Goal: Information Seeking & Learning: Check status

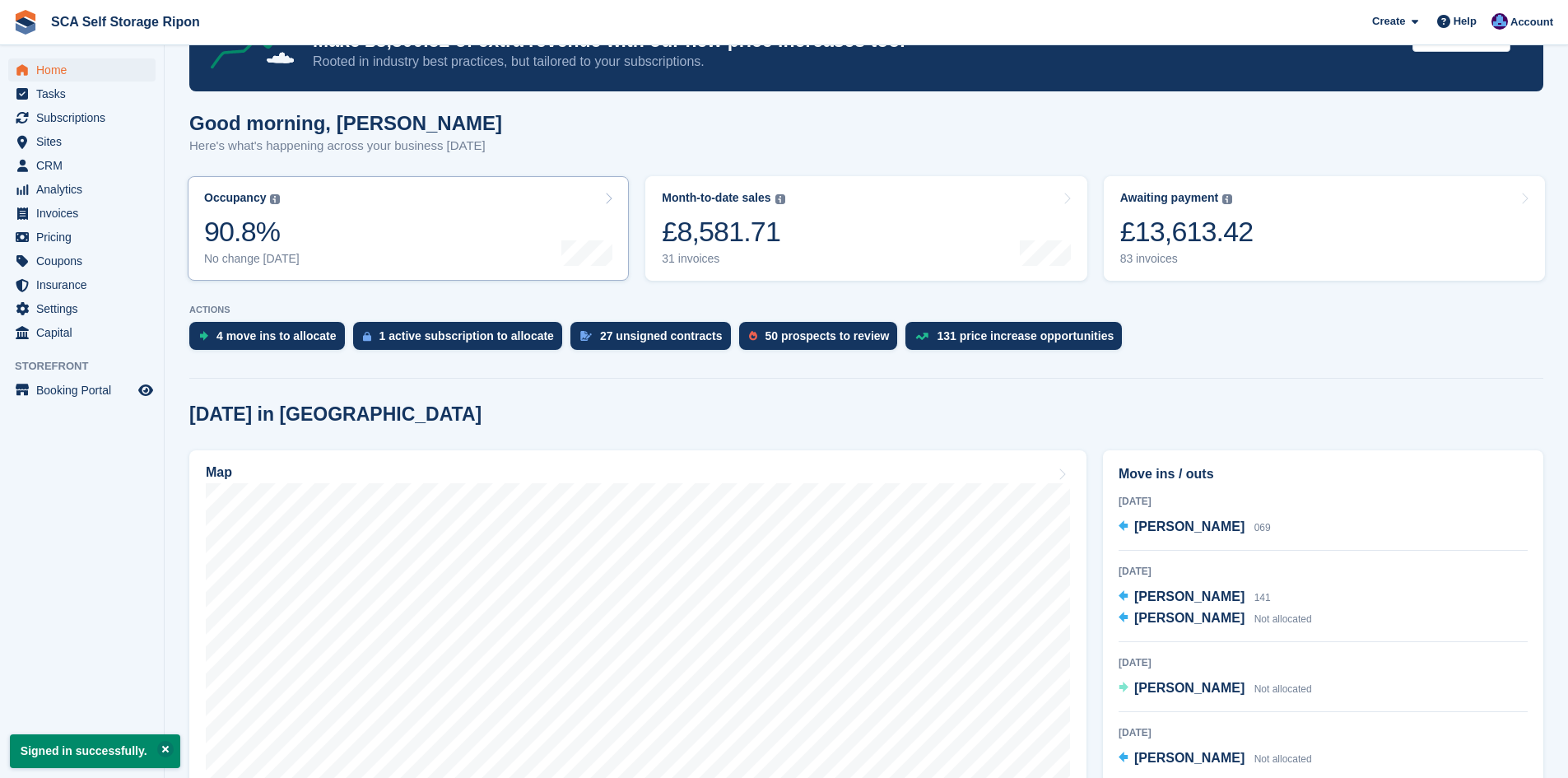
scroll to position [164, 0]
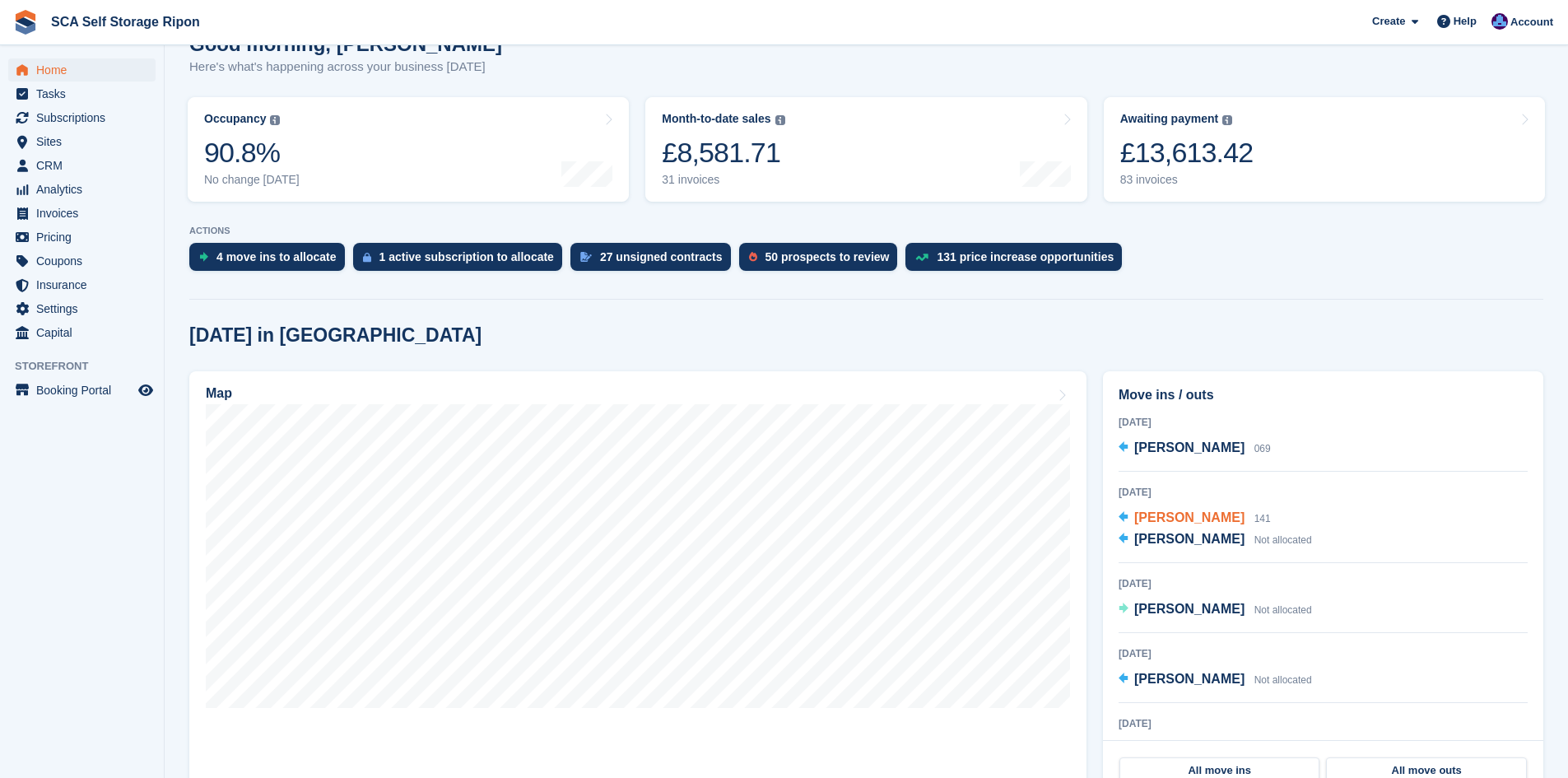
click at [1227, 518] on span "Caroline Simpson" at bounding box center [1189, 517] width 110 height 14
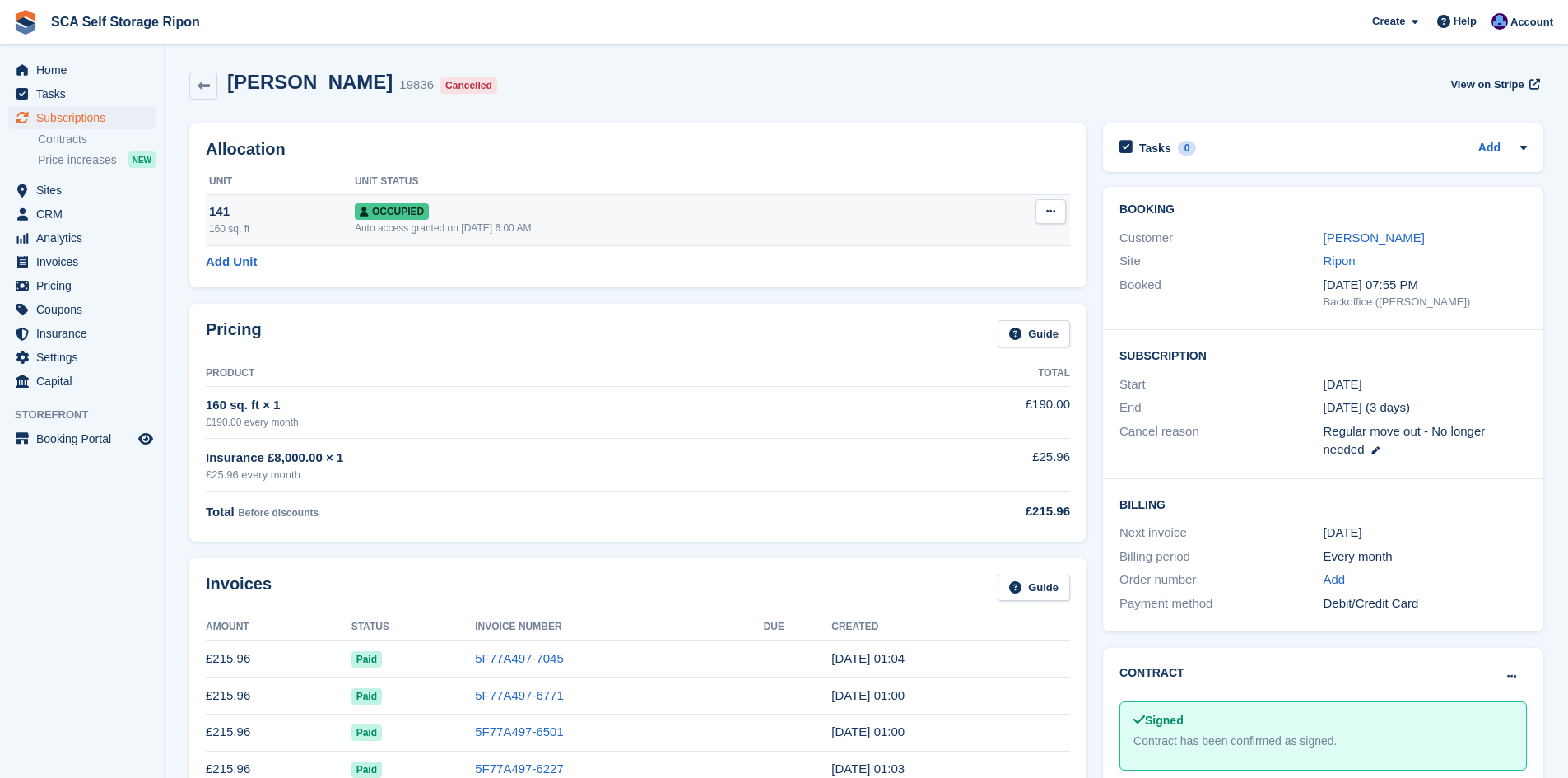
click at [1055, 213] on icon at bounding box center [1050, 211] width 9 height 11
click at [944, 310] on p "Deallocate" at bounding box center [987, 300] width 143 height 21
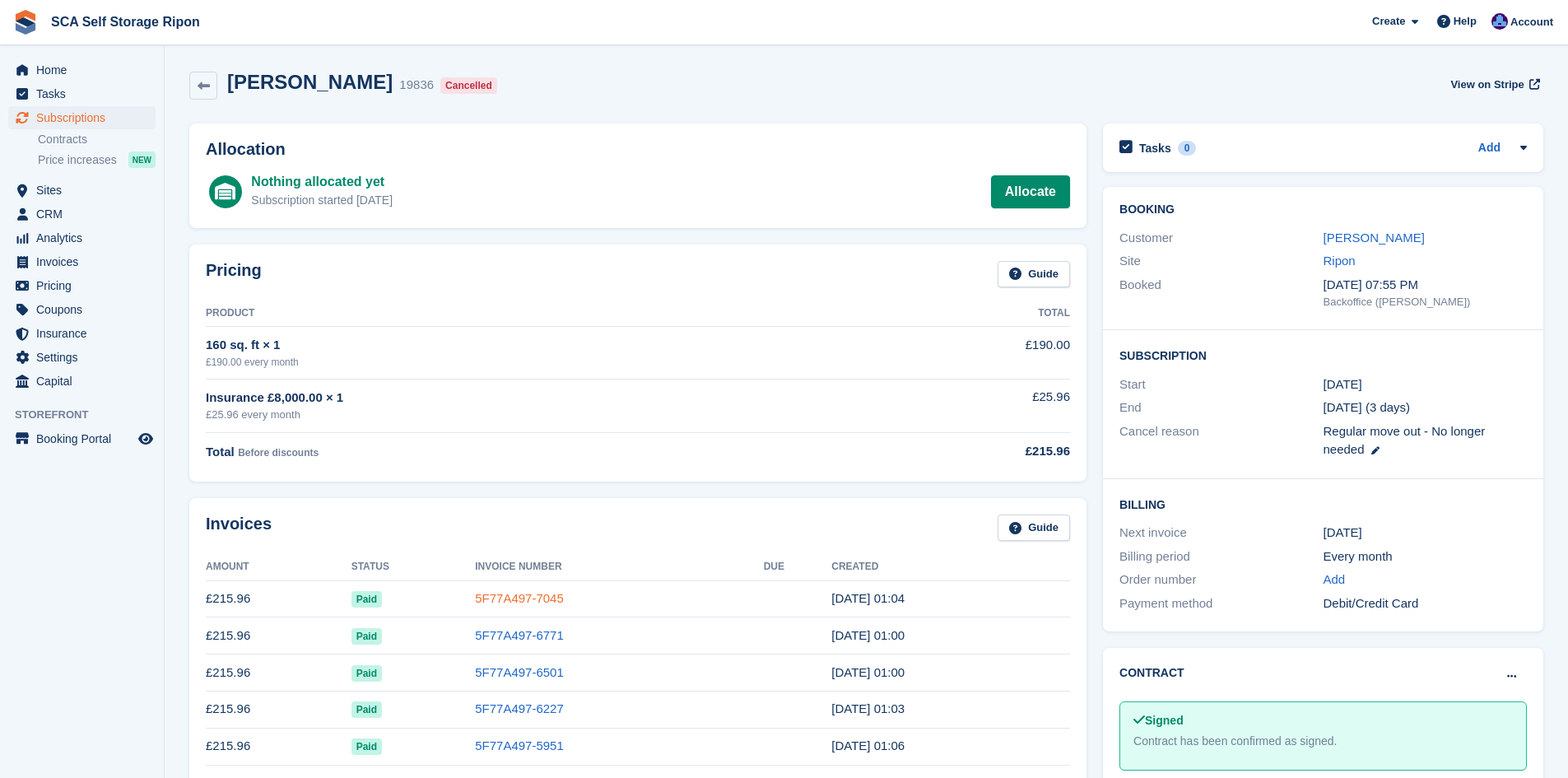
click at [534, 604] on link "5F77A497-7045" at bounding box center [518, 598] width 89 height 14
click at [545, 600] on link "5F77A497-7045" at bounding box center [518, 598] width 89 height 14
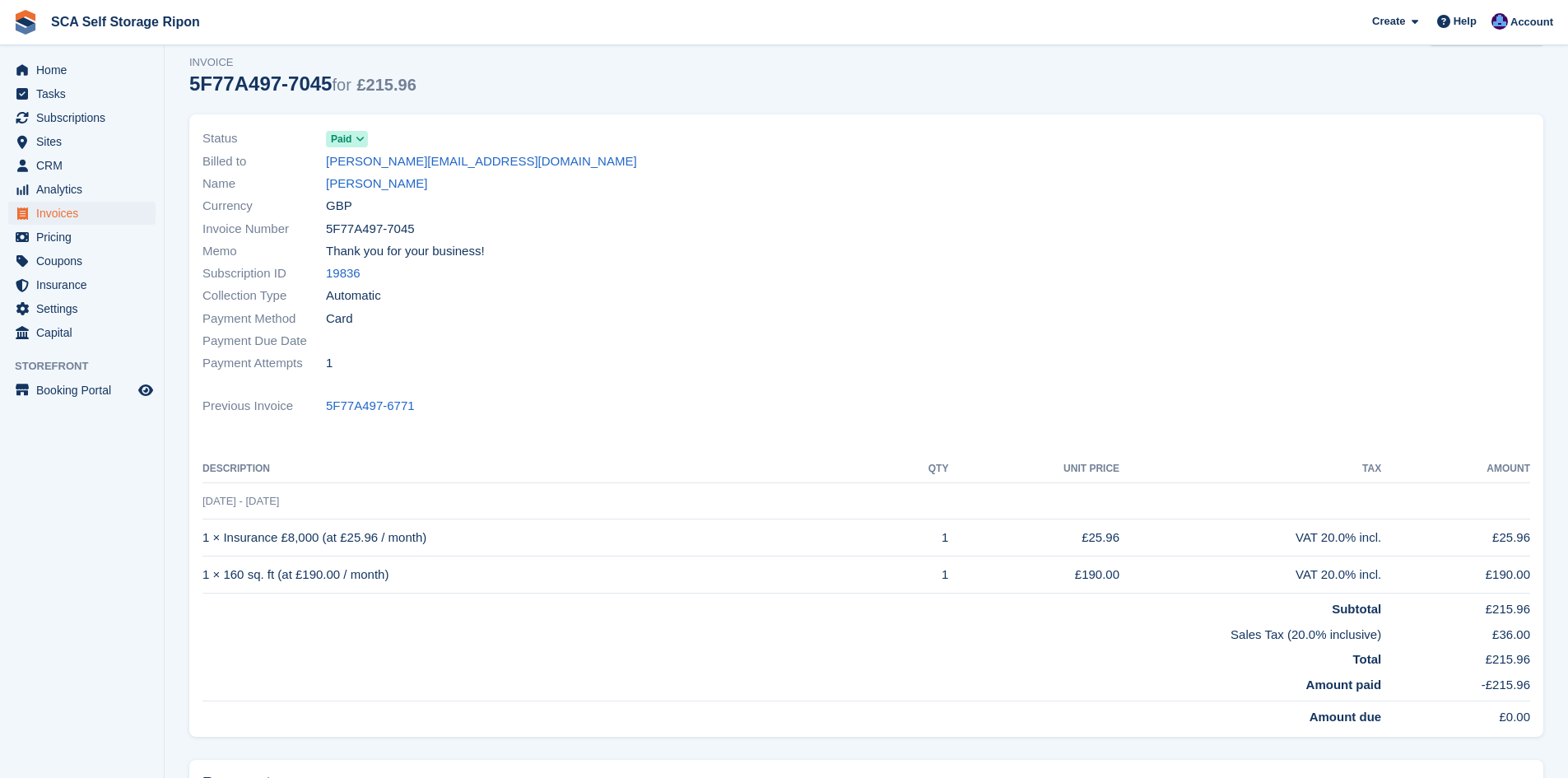
scroll to position [185, 0]
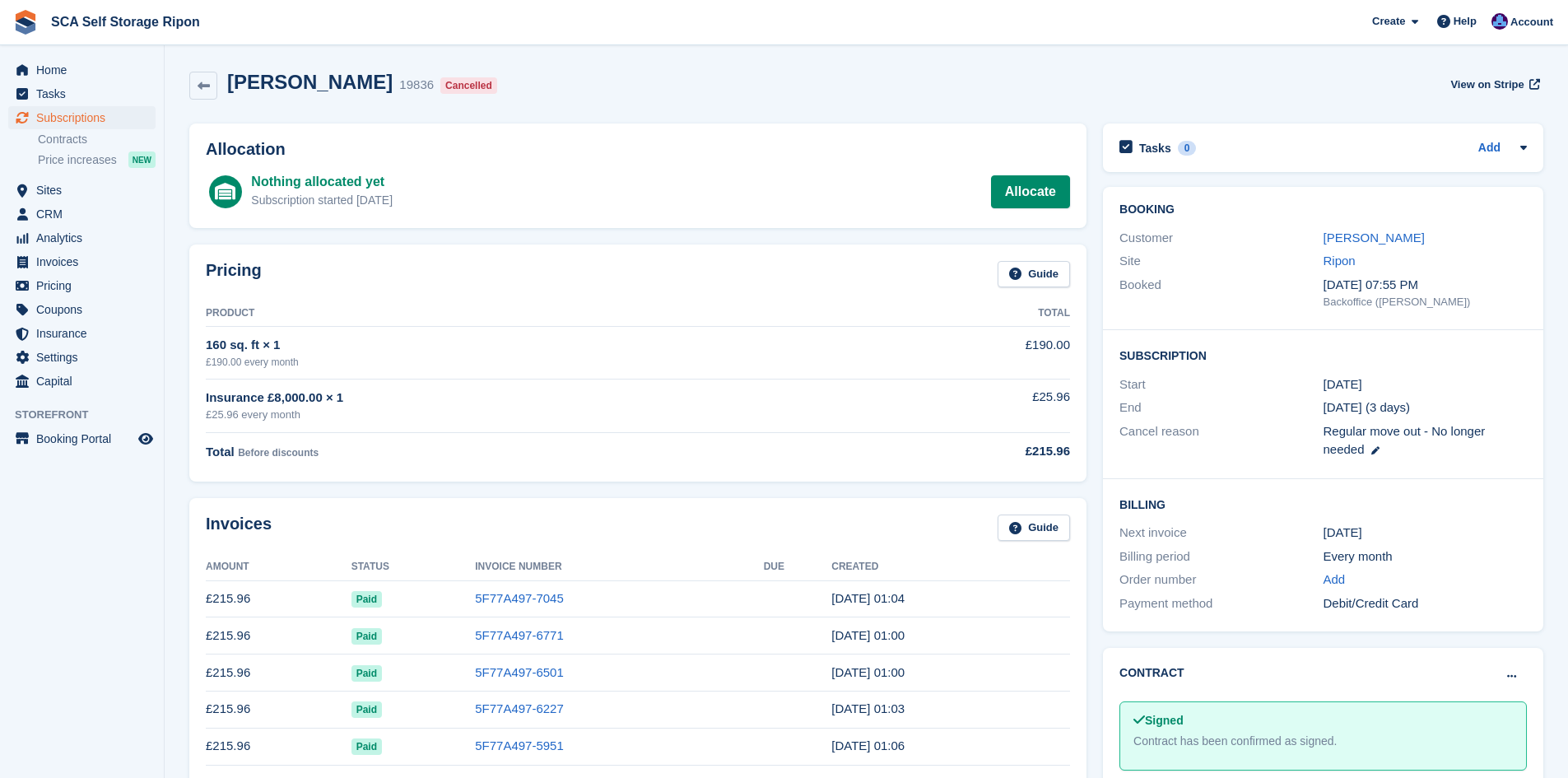
click at [1371, 221] on div "Booking Customer Caroline Simpson Site Ripon Booked 4 Jun, 07:55 PM Backoffice …" at bounding box center [1324, 259] width 440 height 143
click at [1376, 233] on link "[PERSON_NAME]" at bounding box center [1374, 237] width 101 height 14
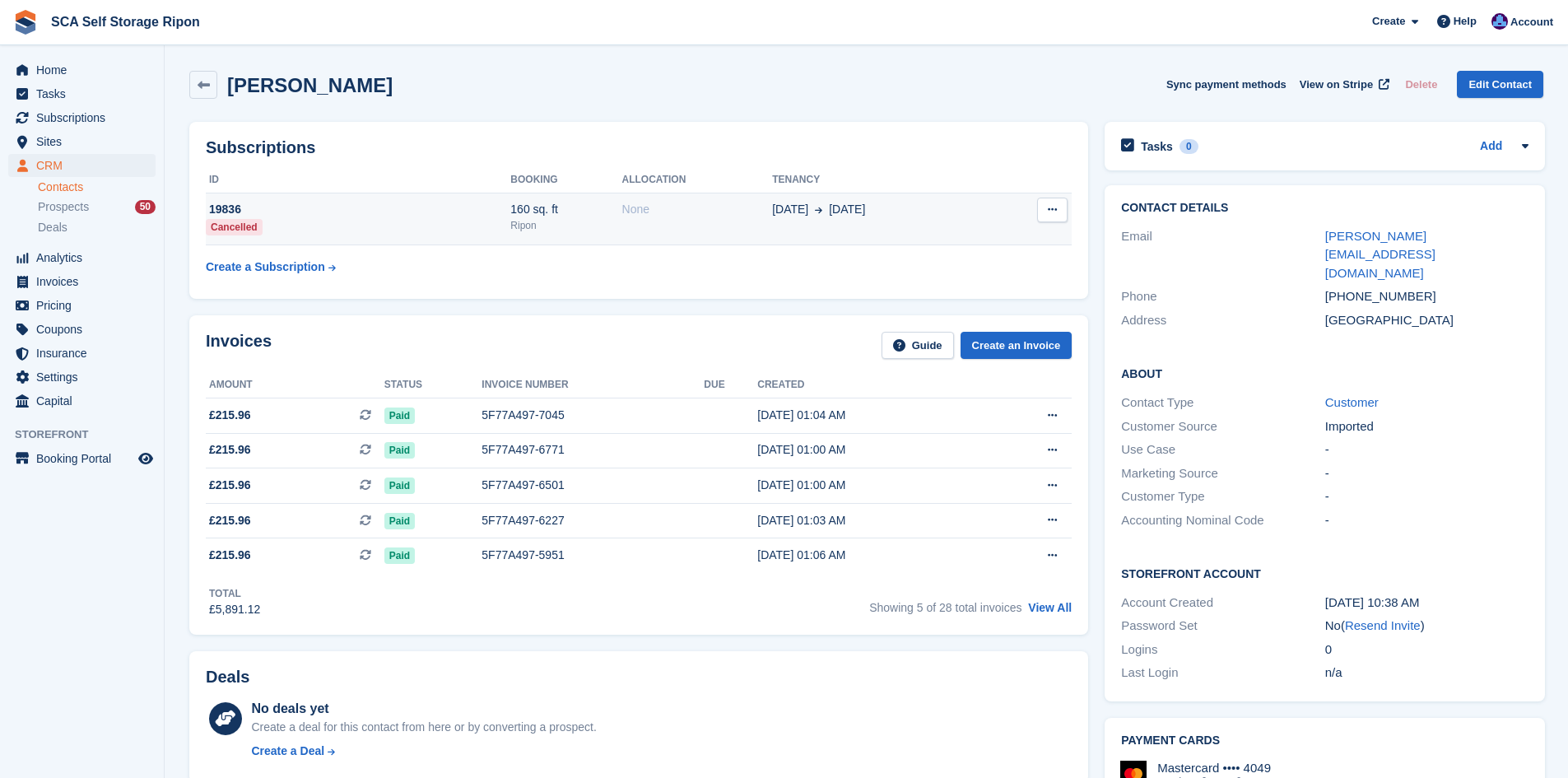
click at [741, 198] on td "None" at bounding box center [697, 219] width 151 height 52
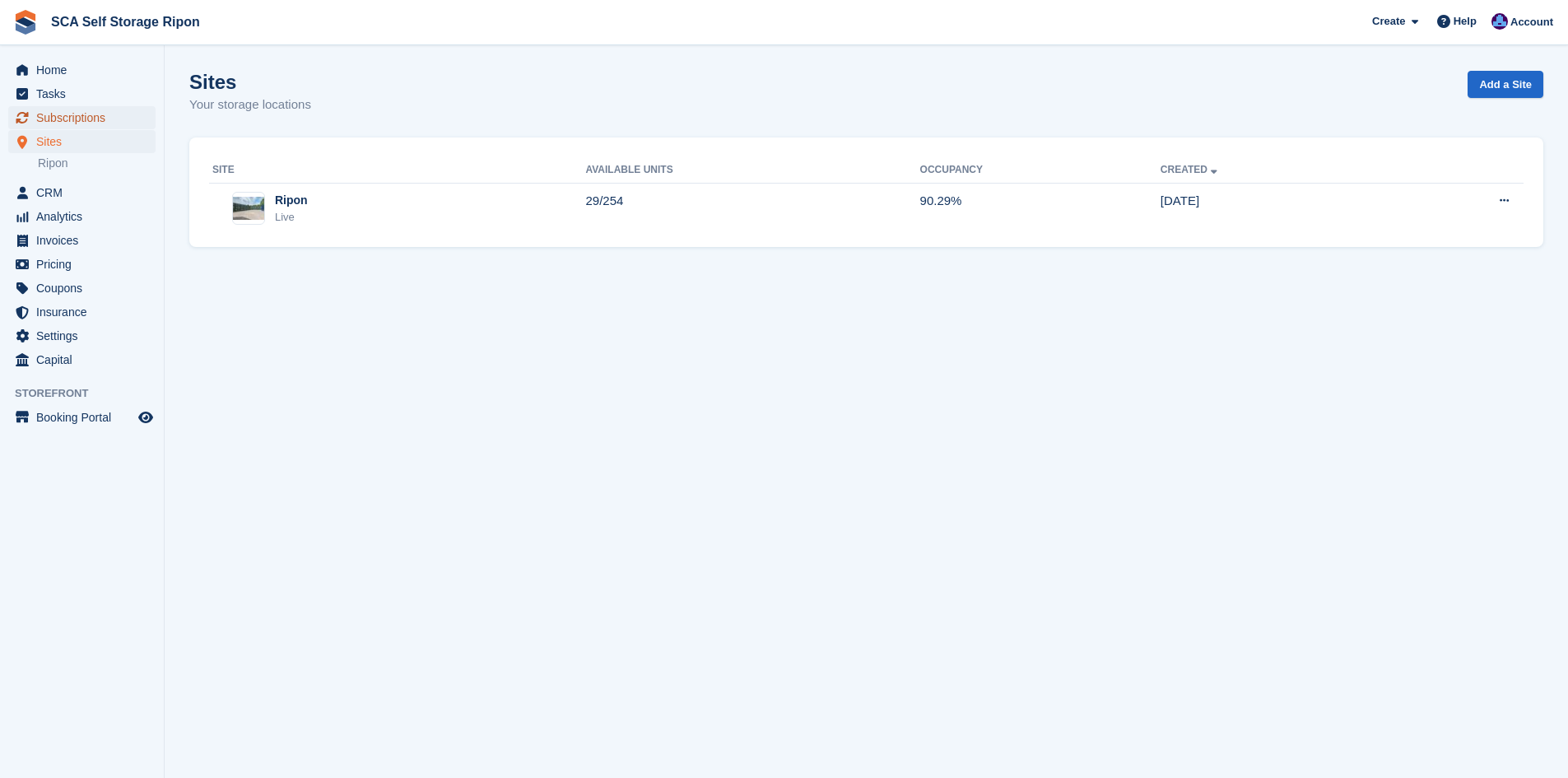
click at [67, 121] on span "Subscriptions" at bounding box center [85, 117] width 99 height 23
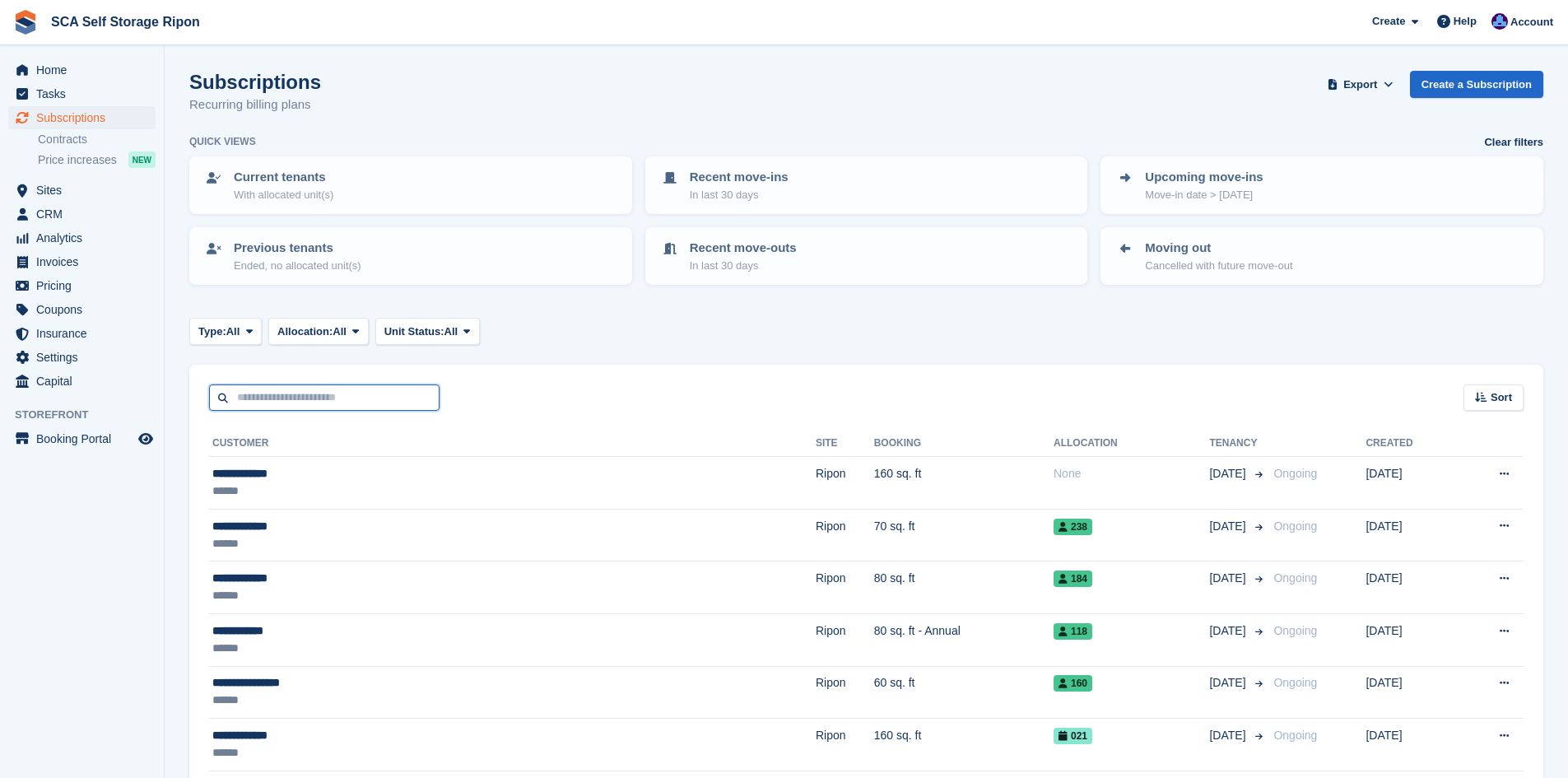
click at [271, 403] on input "text" at bounding box center [324, 398] width 230 height 27
type input "****"
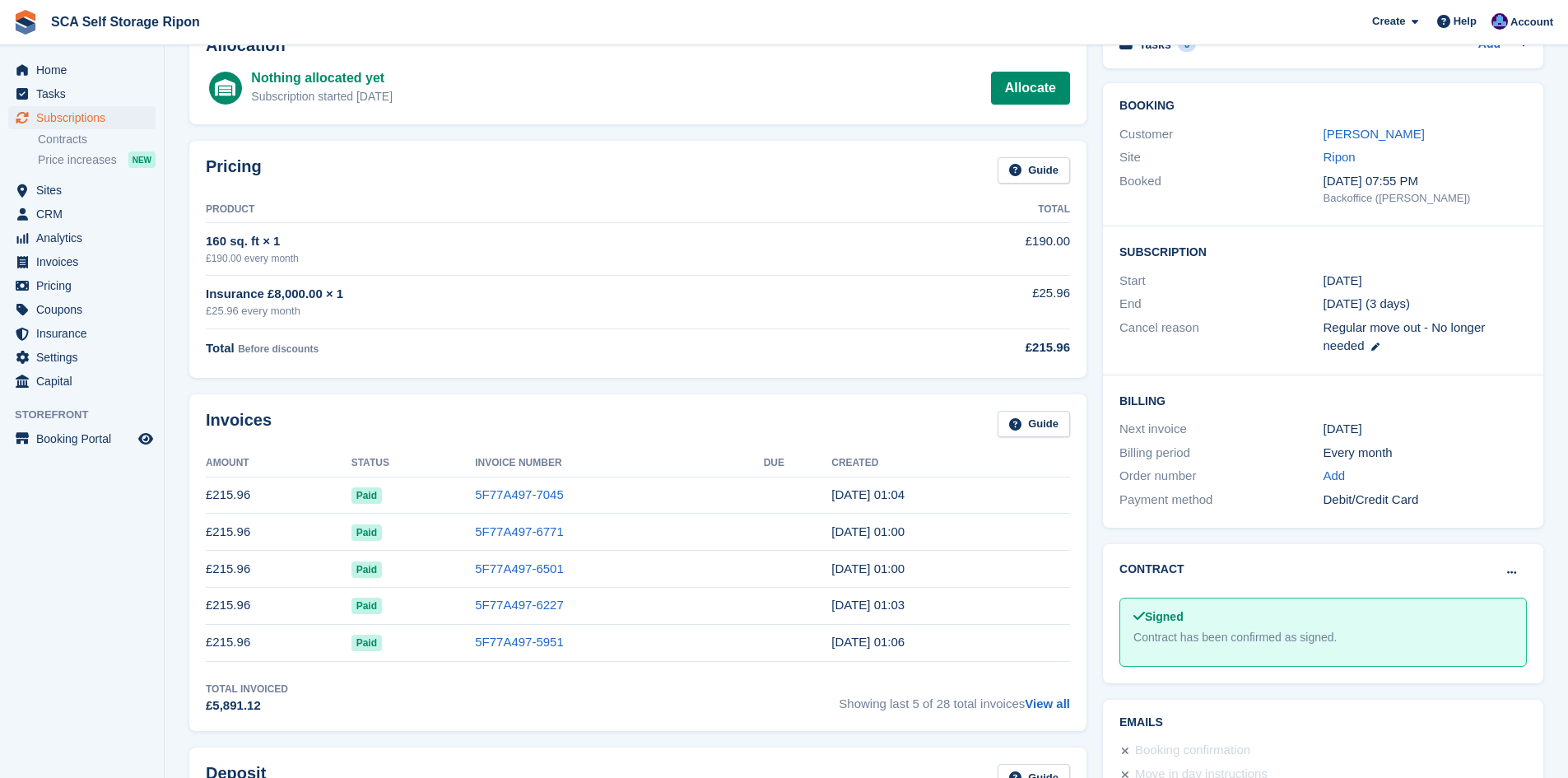
scroll to position [103, 0]
click at [475, 500] on link "5F77A497-7045" at bounding box center [518, 495] width 89 height 14
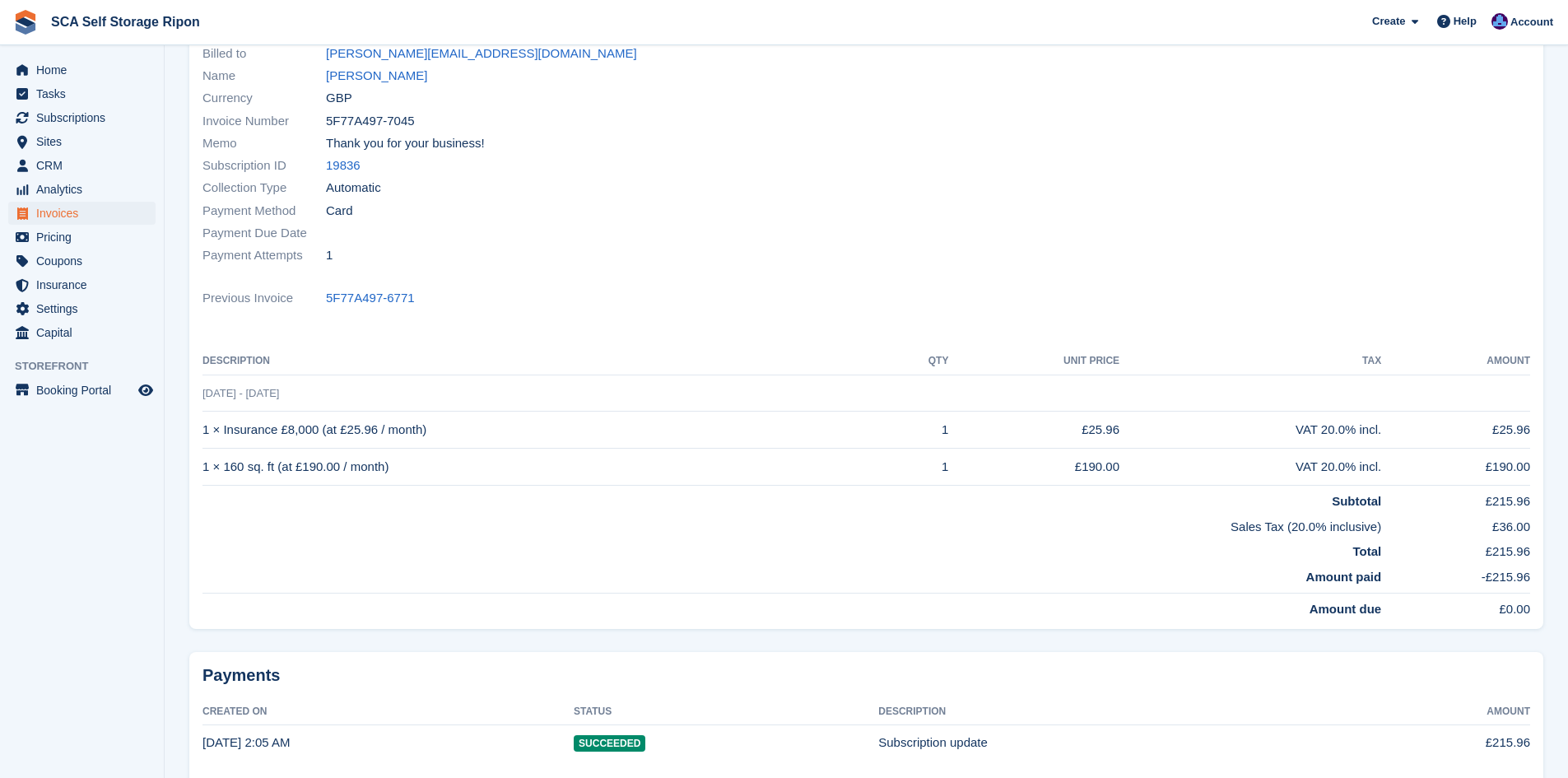
scroll to position [185, 0]
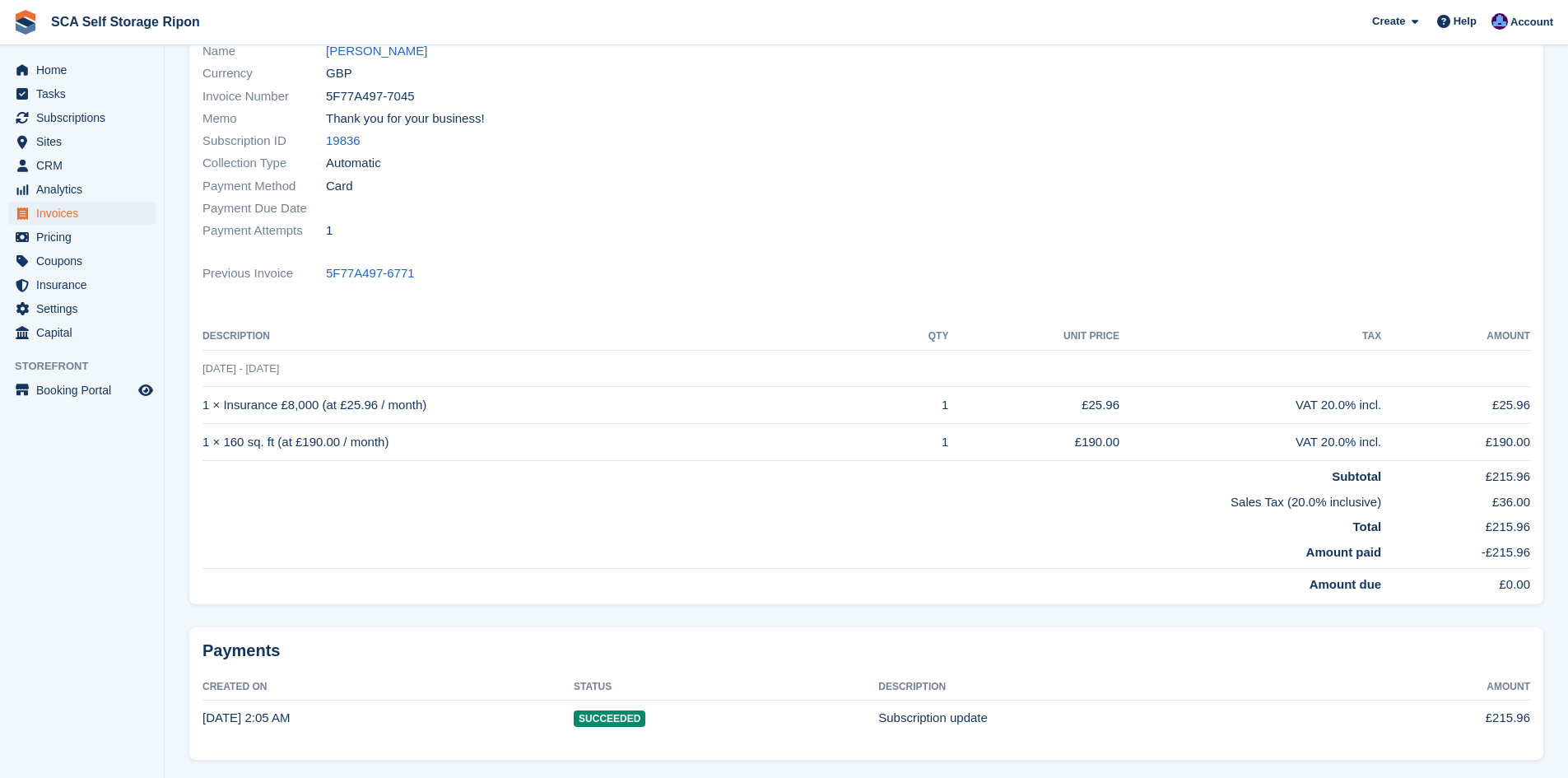
click at [1198, 545] on td "Amount paid" at bounding box center [792, 553] width 1179 height 32
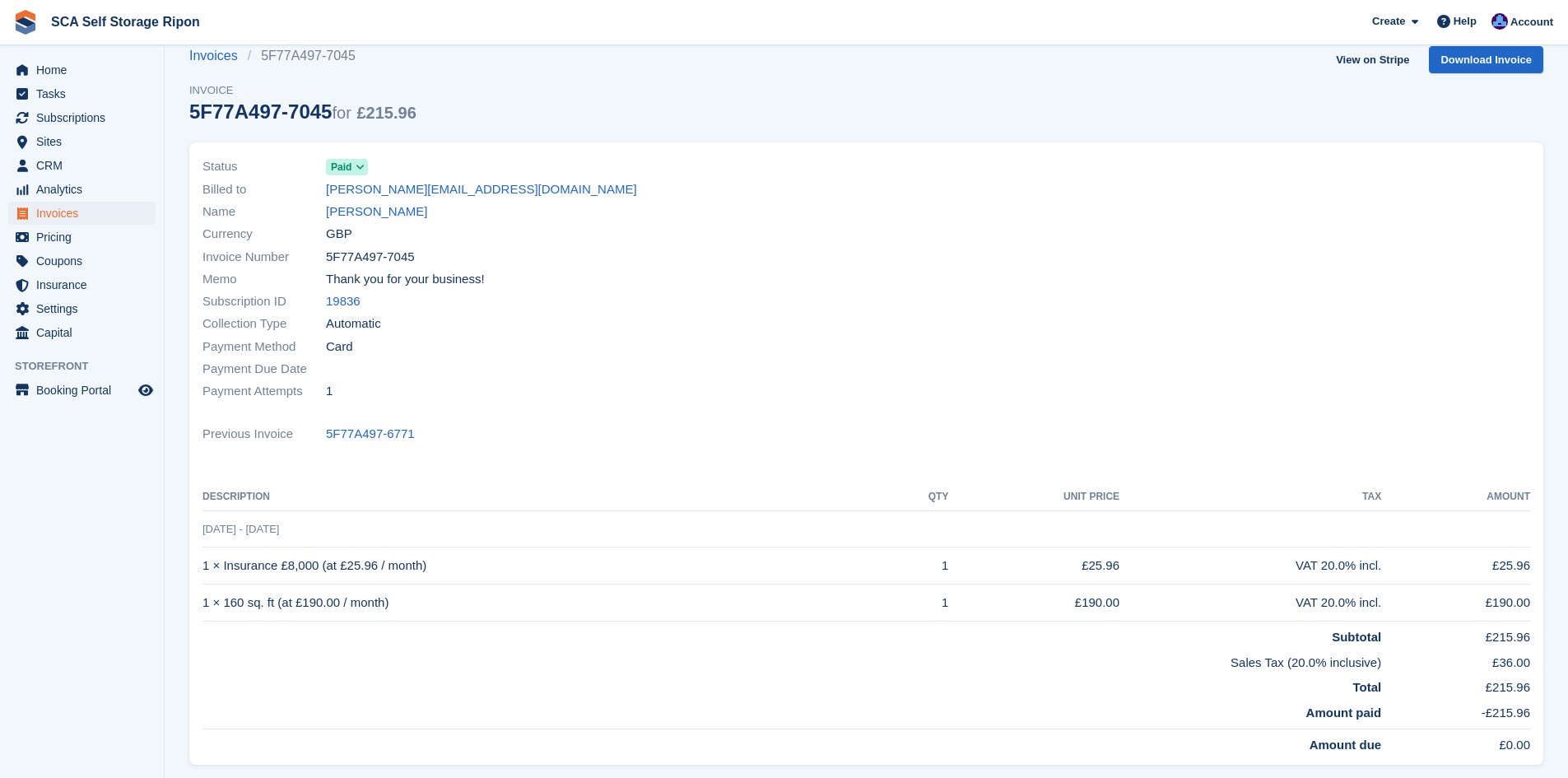
scroll to position [20, 0]
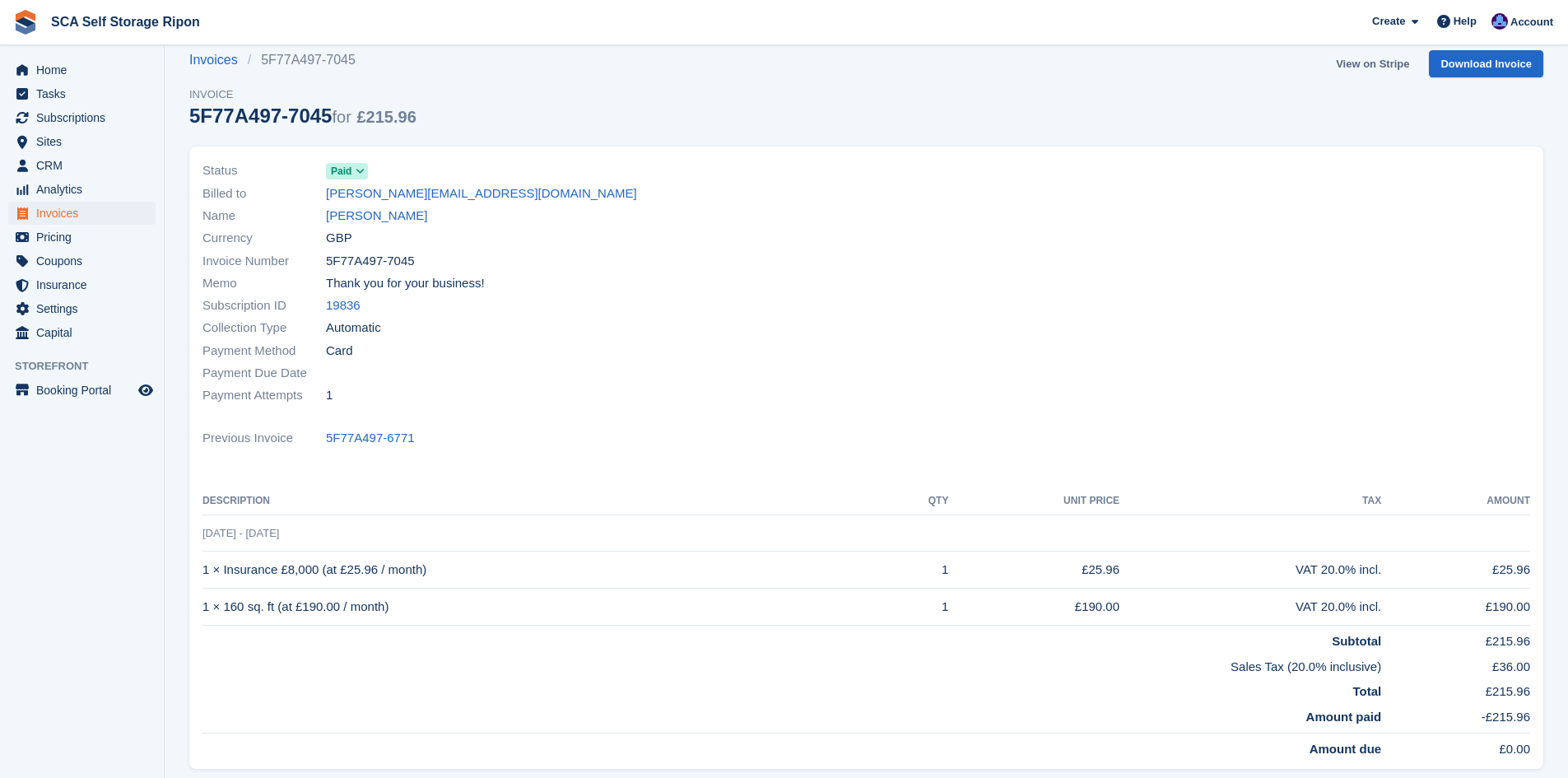
click at [1359, 67] on link "View on Stripe" at bounding box center [1372, 64] width 87 height 27
click at [357, 220] on link "Caroline Simpson" at bounding box center [377, 216] width 101 height 19
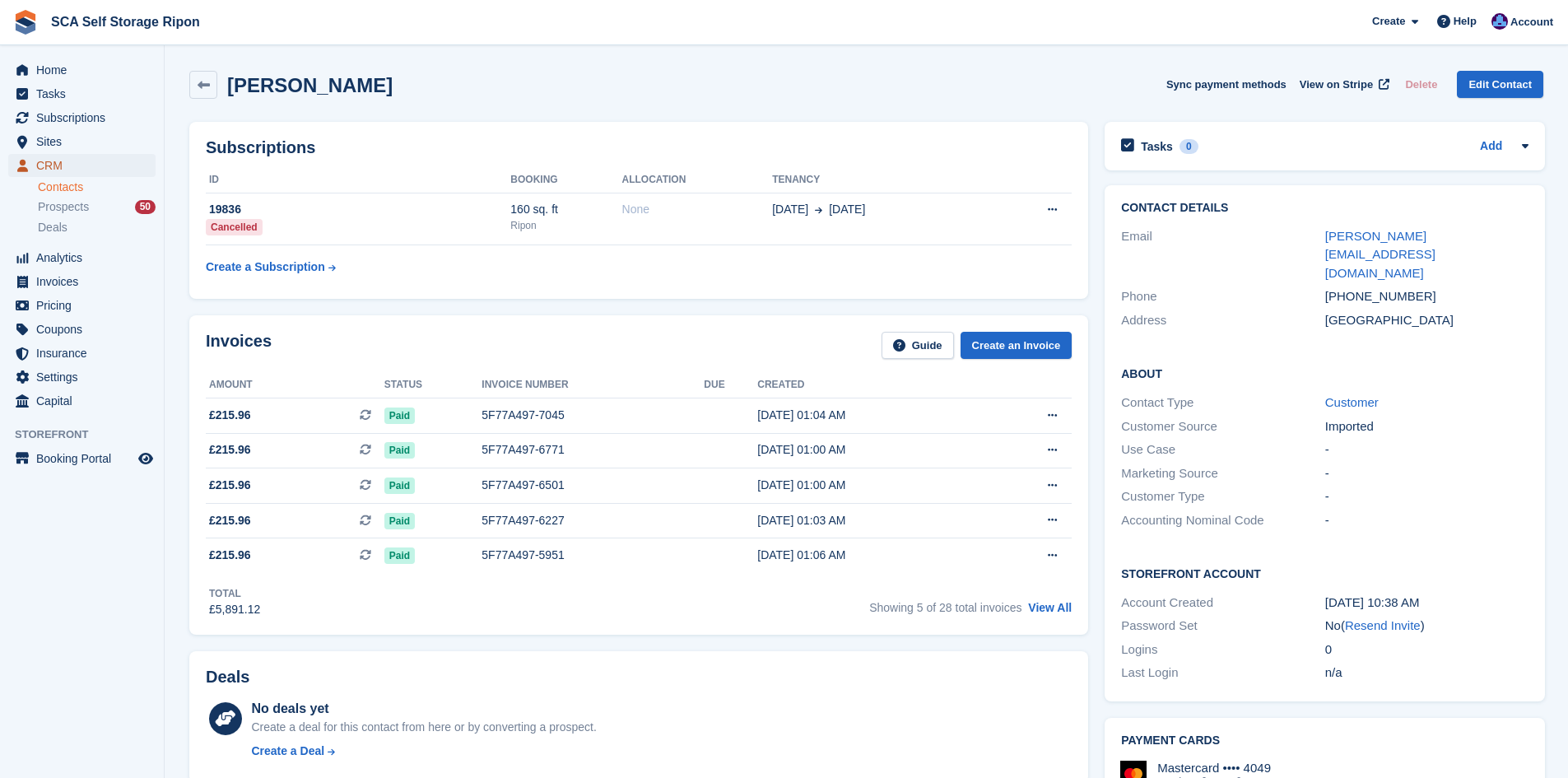
click at [85, 165] on span "CRM" at bounding box center [85, 165] width 99 height 23
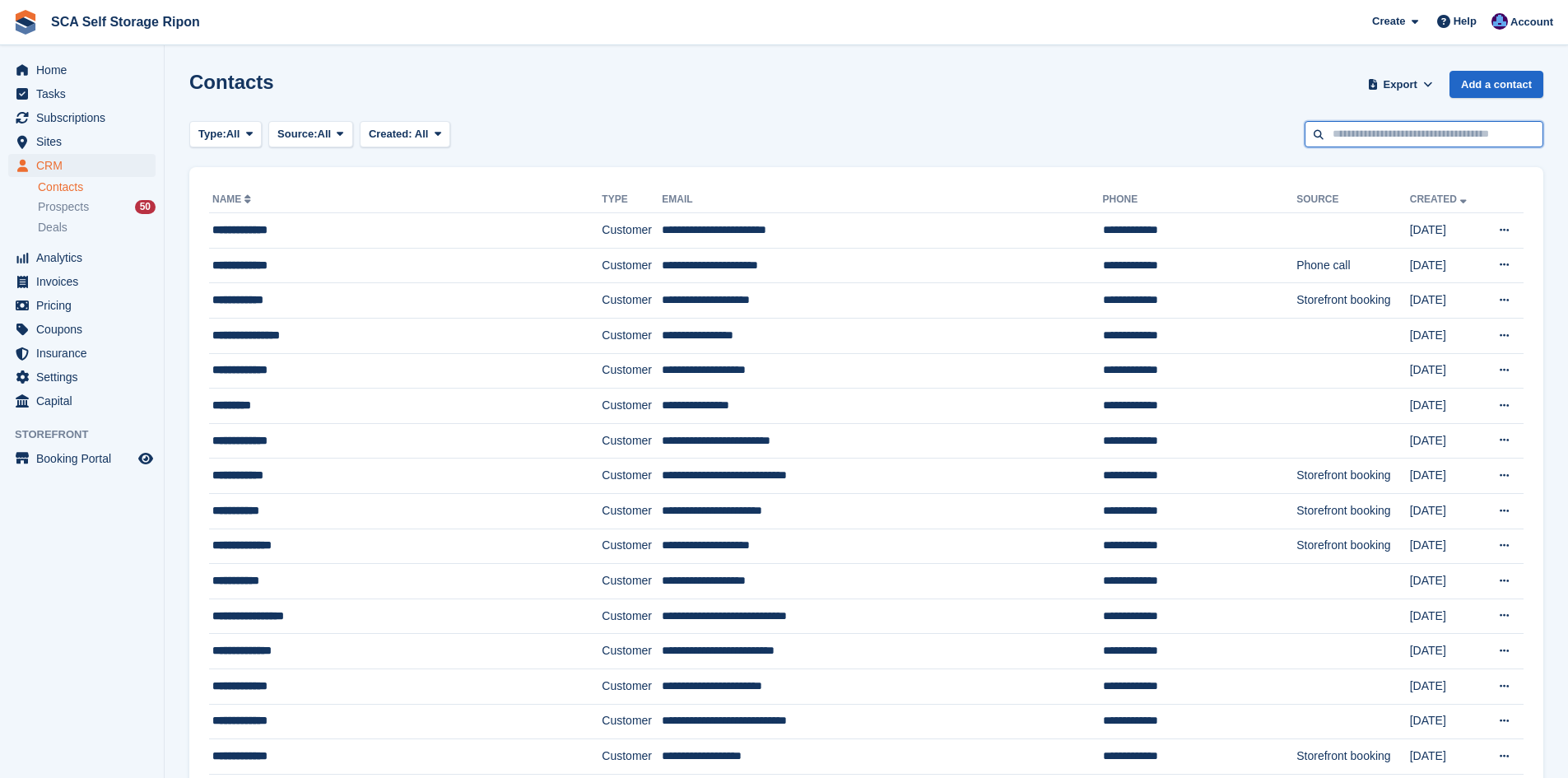
click at [1343, 125] on input "text" at bounding box center [1424, 135] width 239 height 27
type input "***"
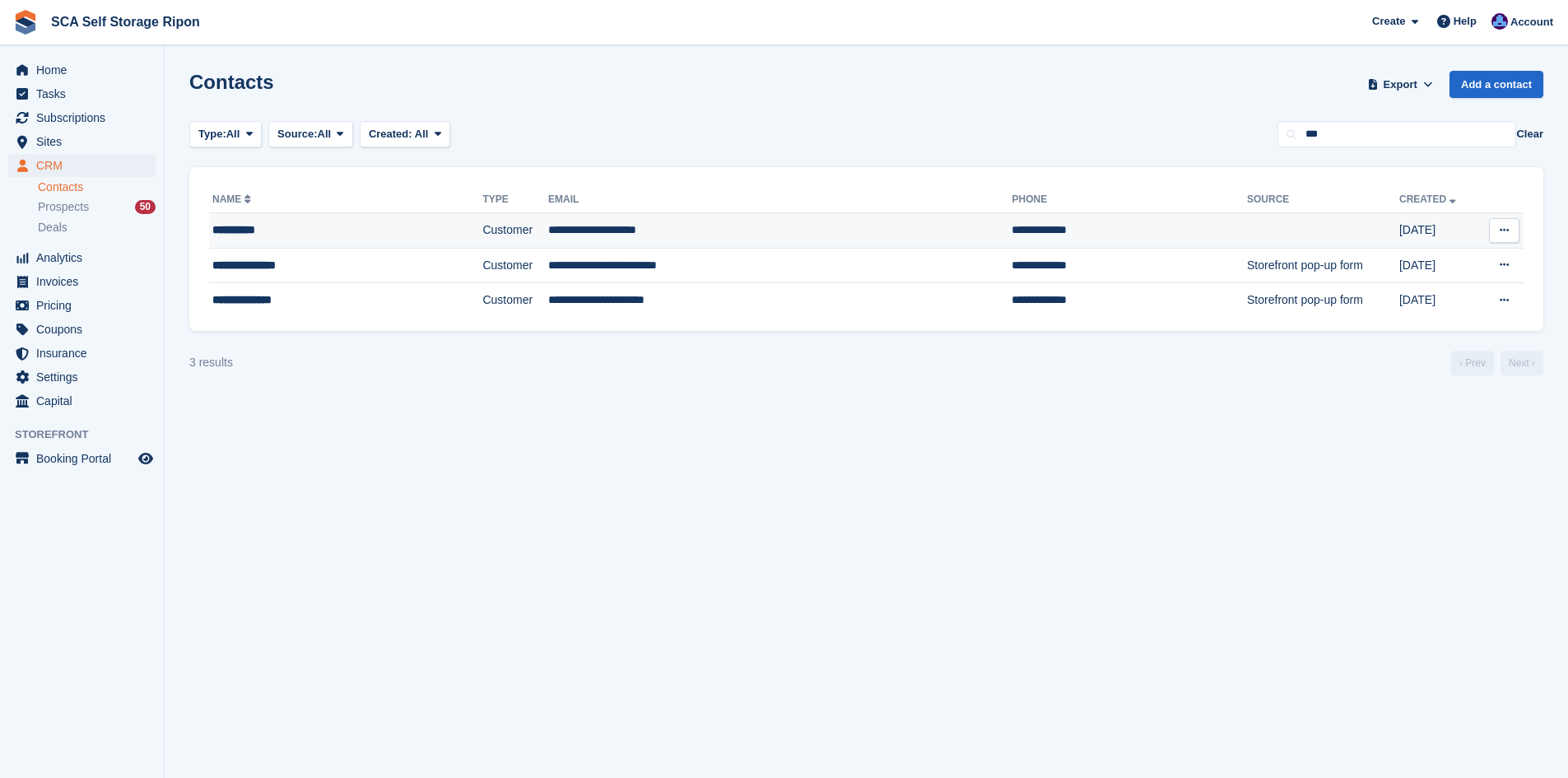
click at [268, 235] on div "**********" at bounding box center [314, 230] width 205 height 18
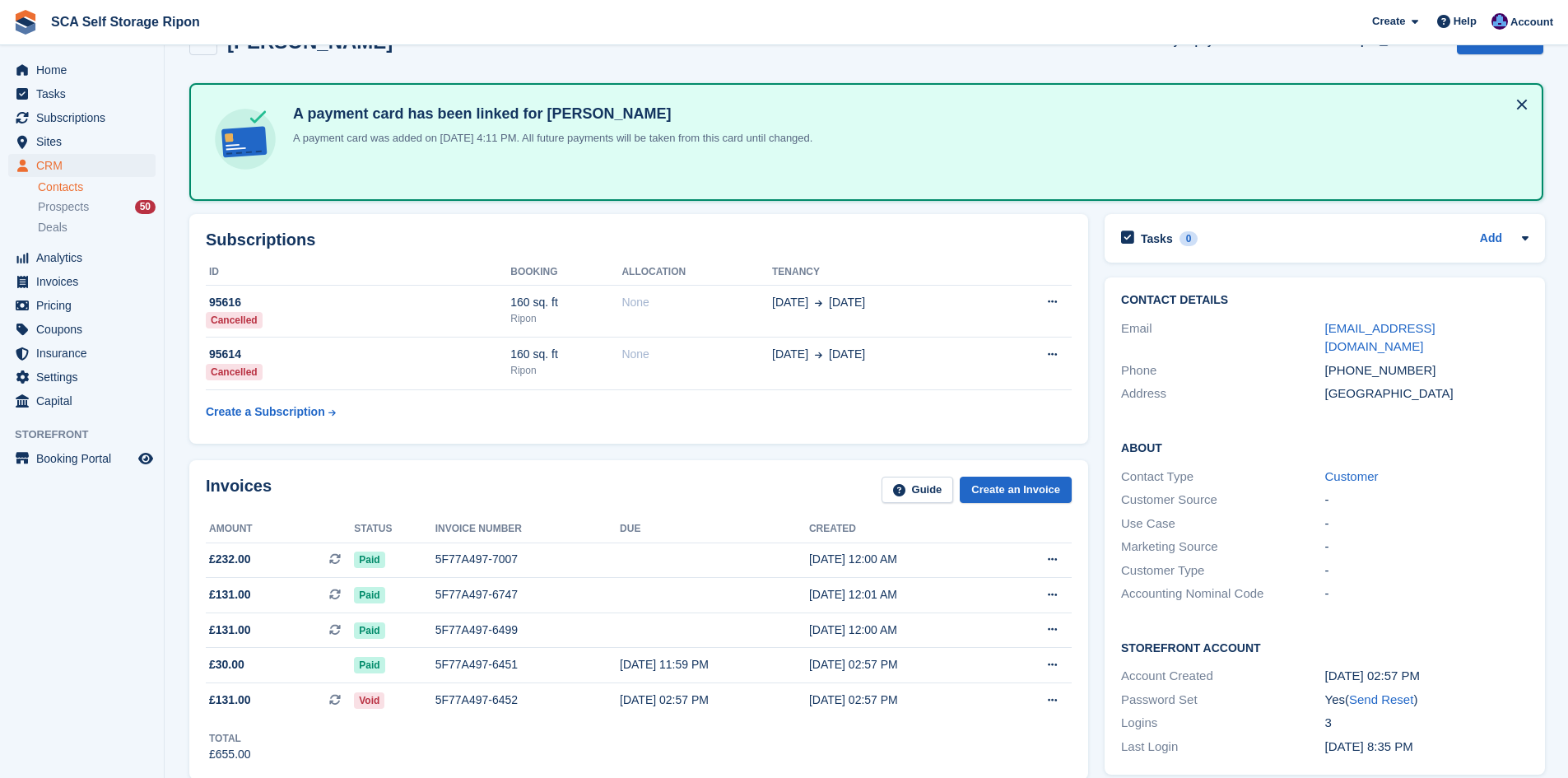
scroll to position [83, 0]
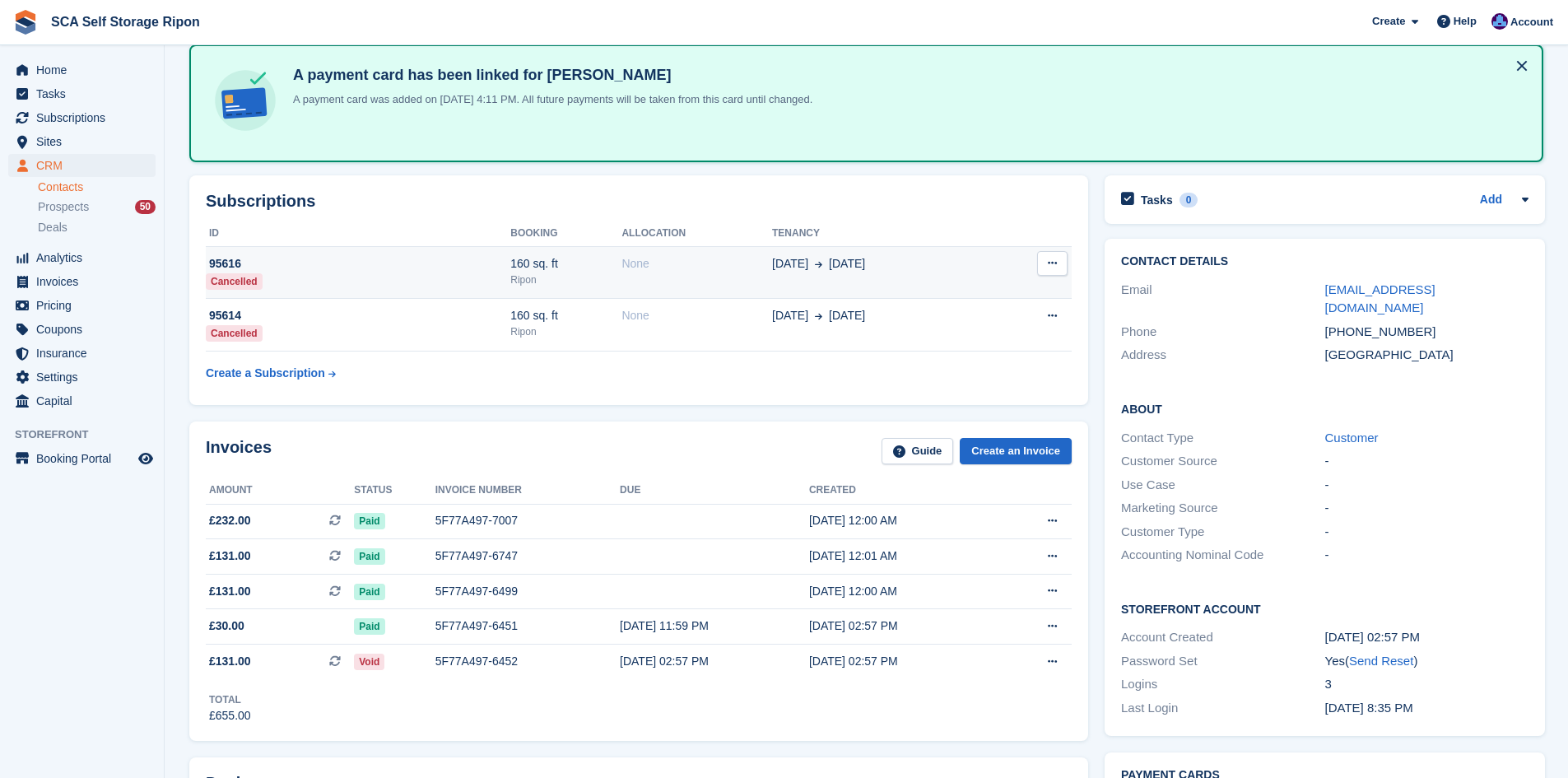
click at [695, 259] on div "None" at bounding box center [696, 264] width 151 height 18
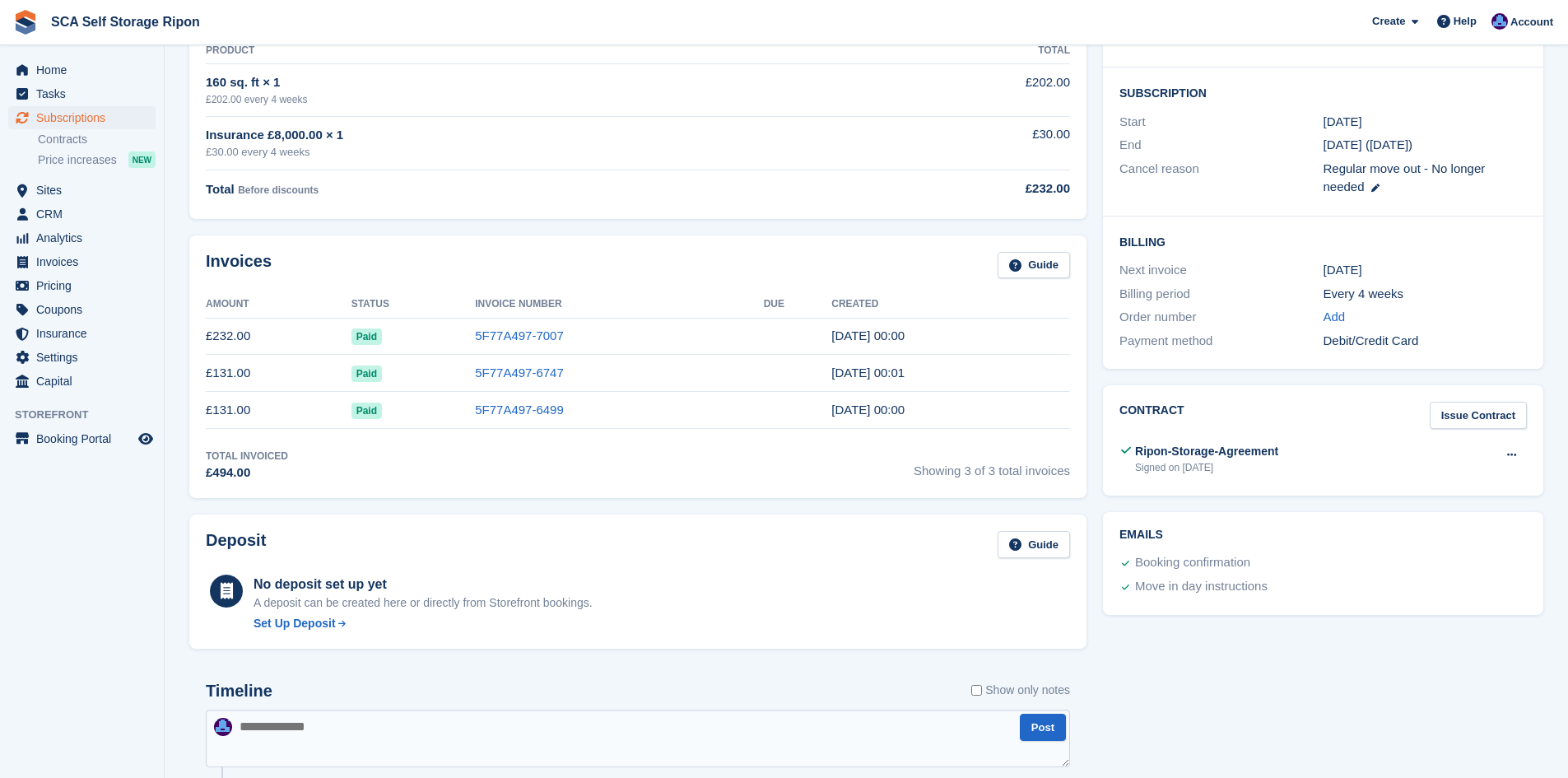
scroll to position [267, 0]
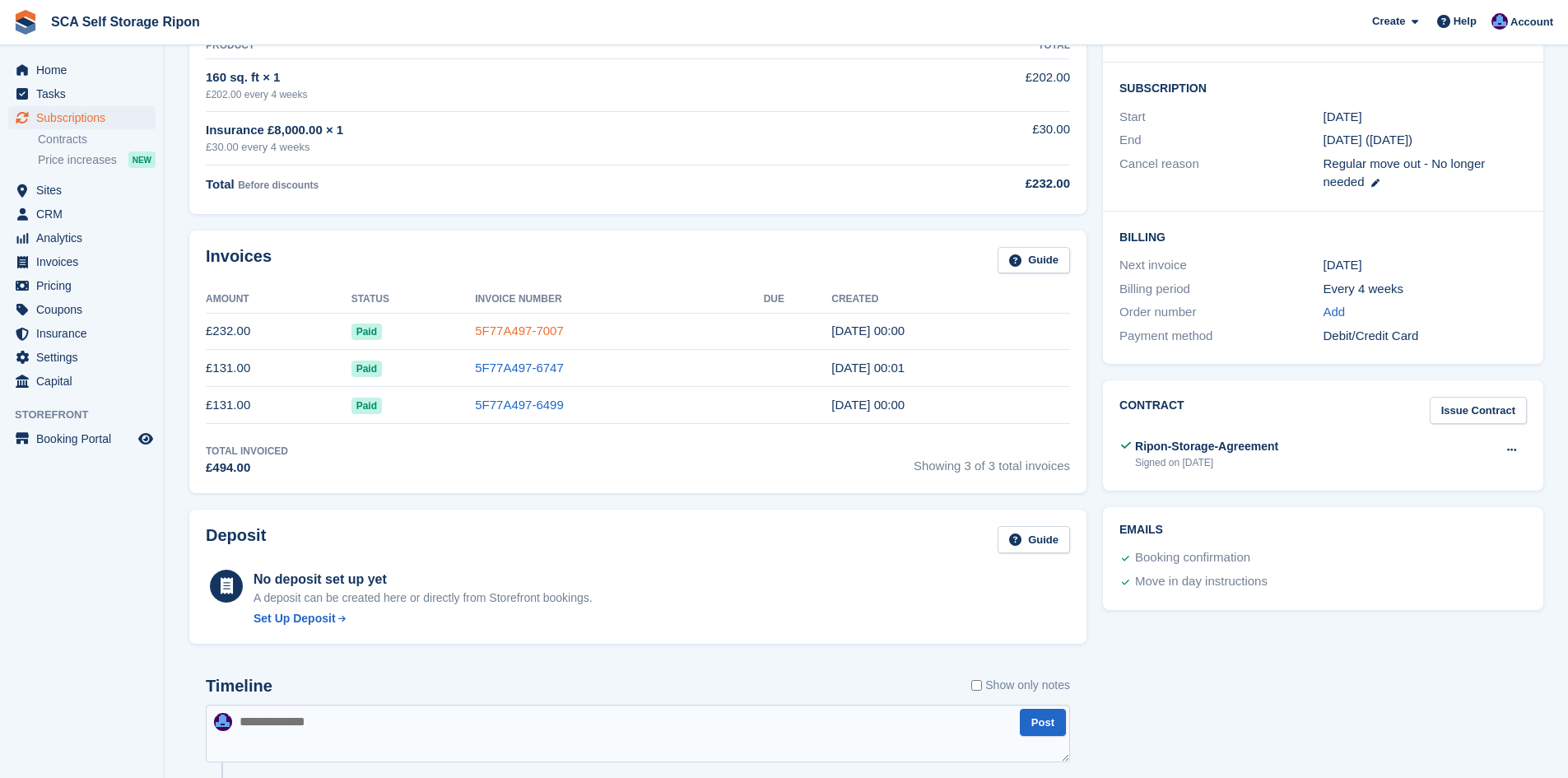
click at [520, 328] on link "5F77A497-7007" at bounding box center [518, 330] width 89 height 14
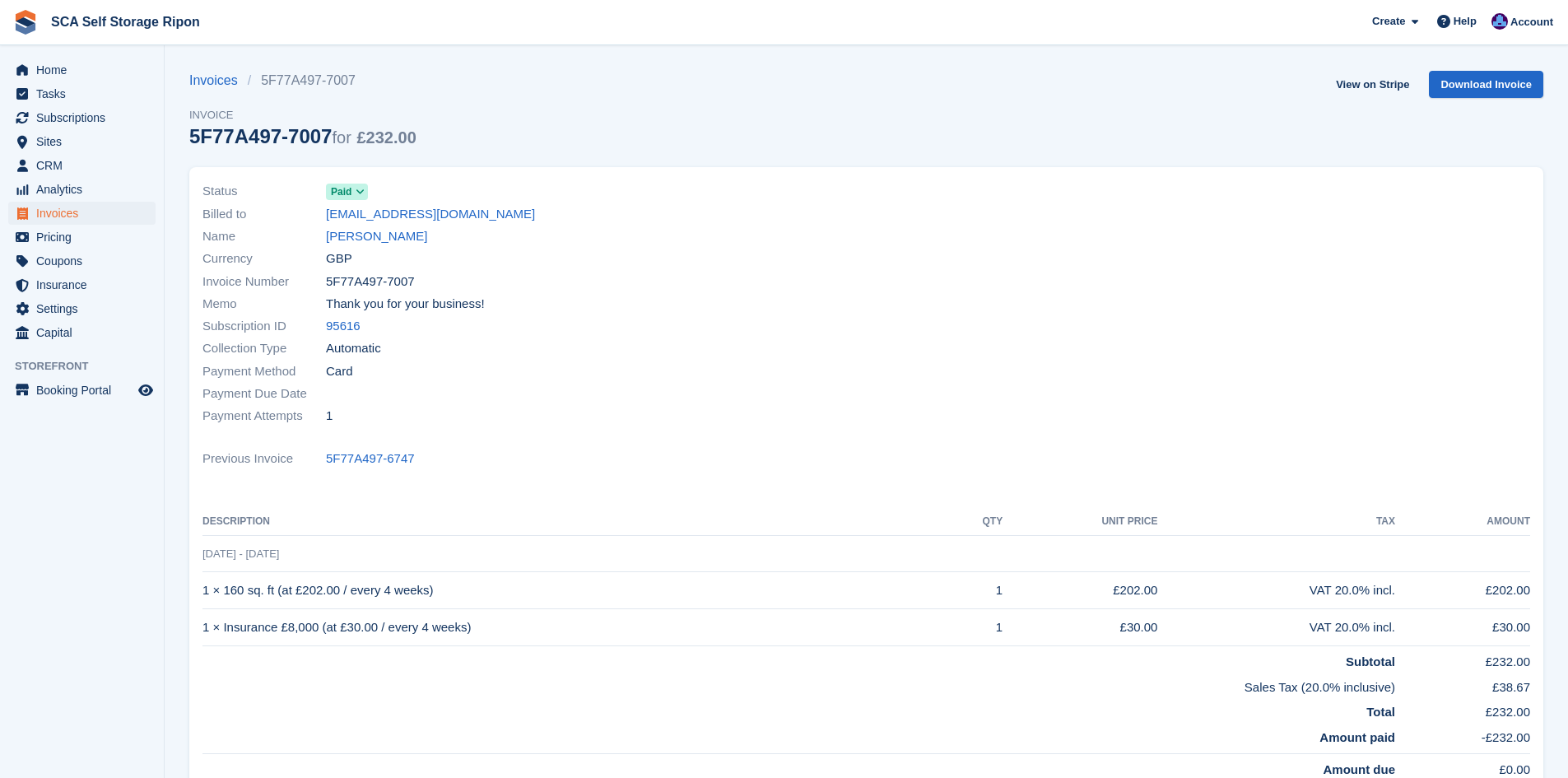
click at [818, 409] on div "Payment Attempts 1" at bounding box center [529, 416] width 654 height 22
click at [1352, 89] on link "View on Stripe" at bounding box center [1372, 84] width 87 height 27
click at [348, 233] on link "[PERSON_NAME]" at bounding box center [377, 237] width 101 height 19
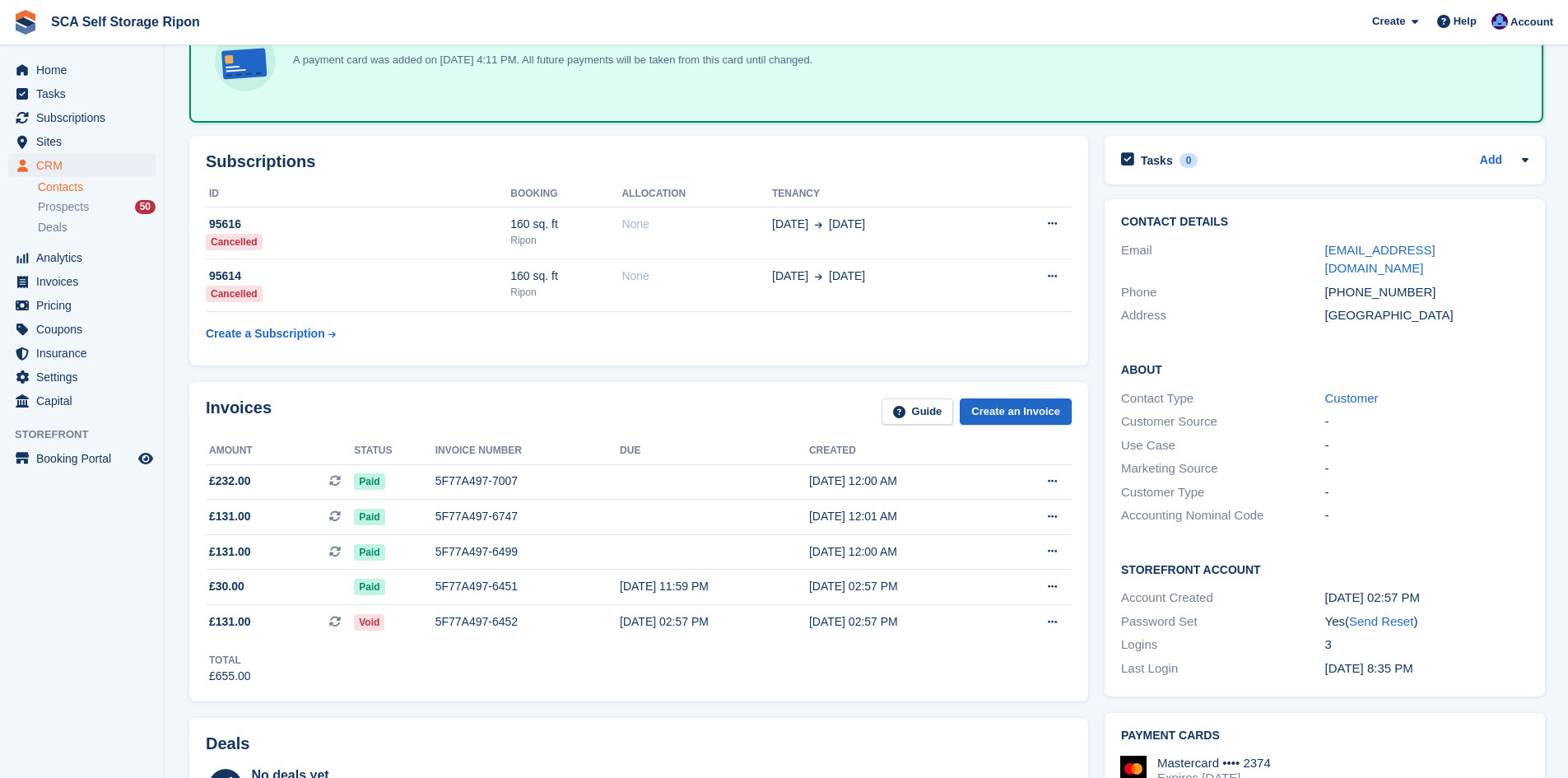
scroll to position [185, 0]
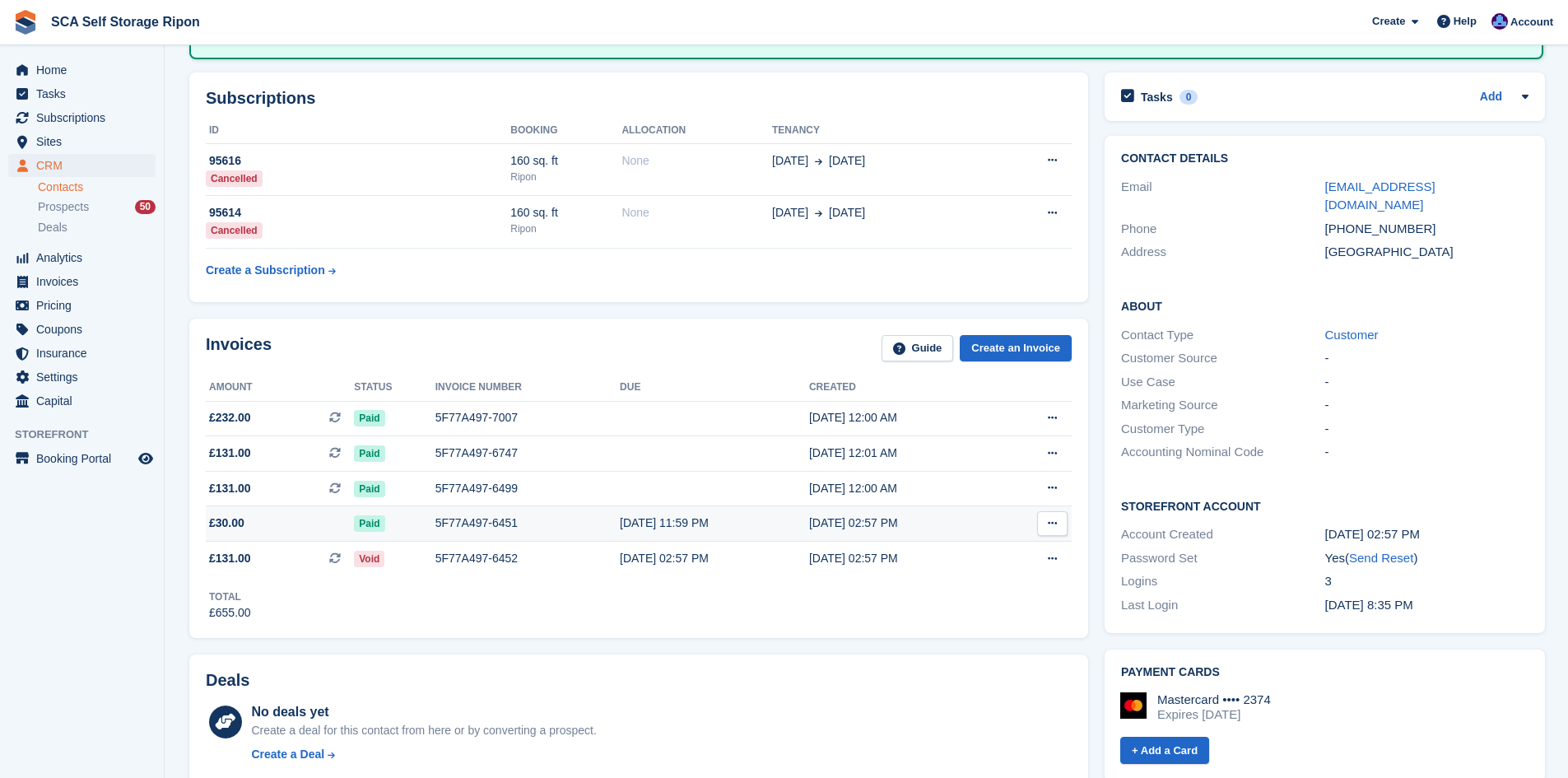
click at [593, 517] on div "5F77A497-6451" at bounding box center [528, 523] width 185 height 18
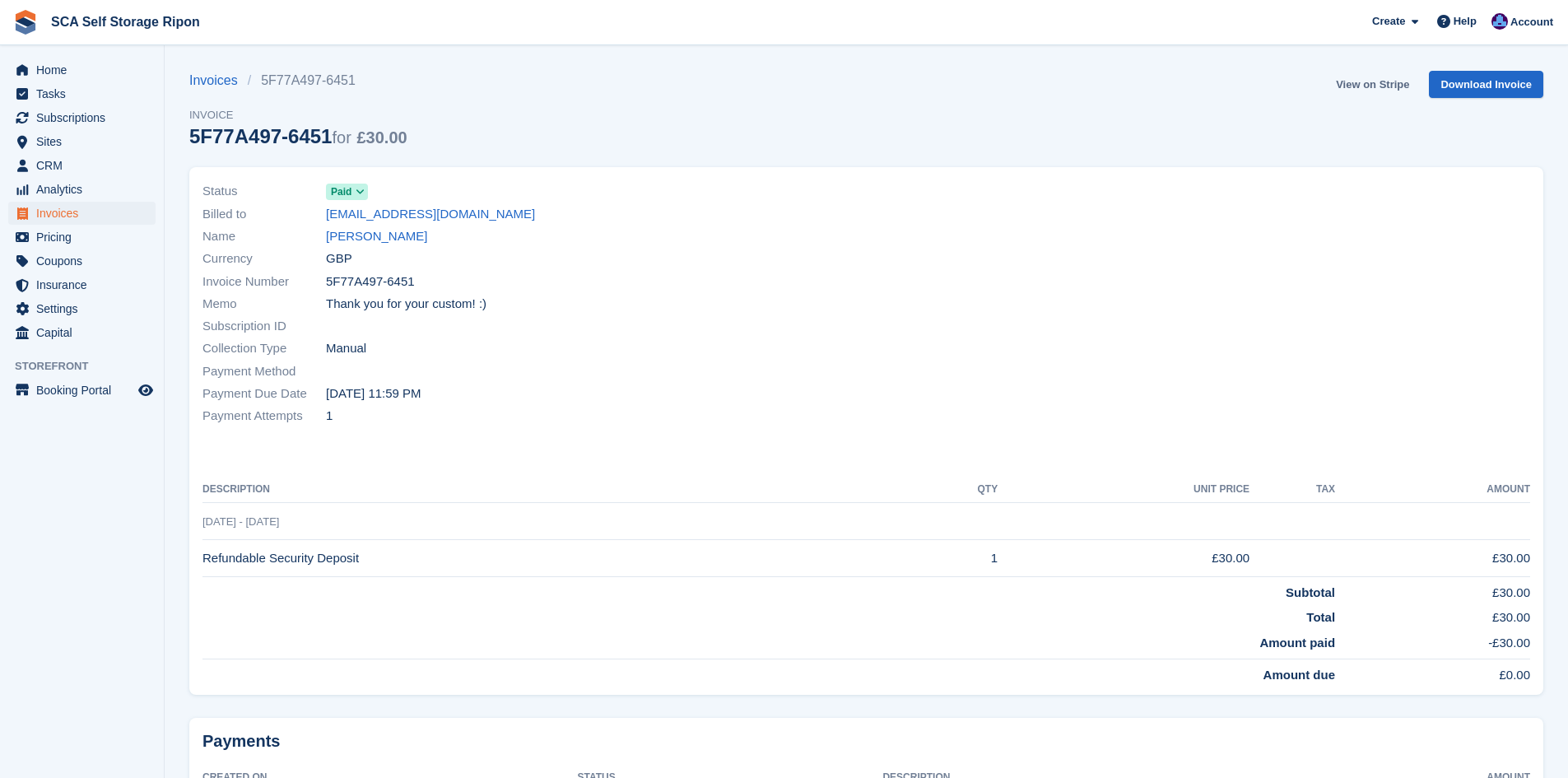
click at [1372, 76] on link "View on Stripe" at bounding box center [1372, 84] width 87 height 27
click at [362, 244] on link "[PERSON_NAME]" at bounding box center [377, 237] width 101 height 19
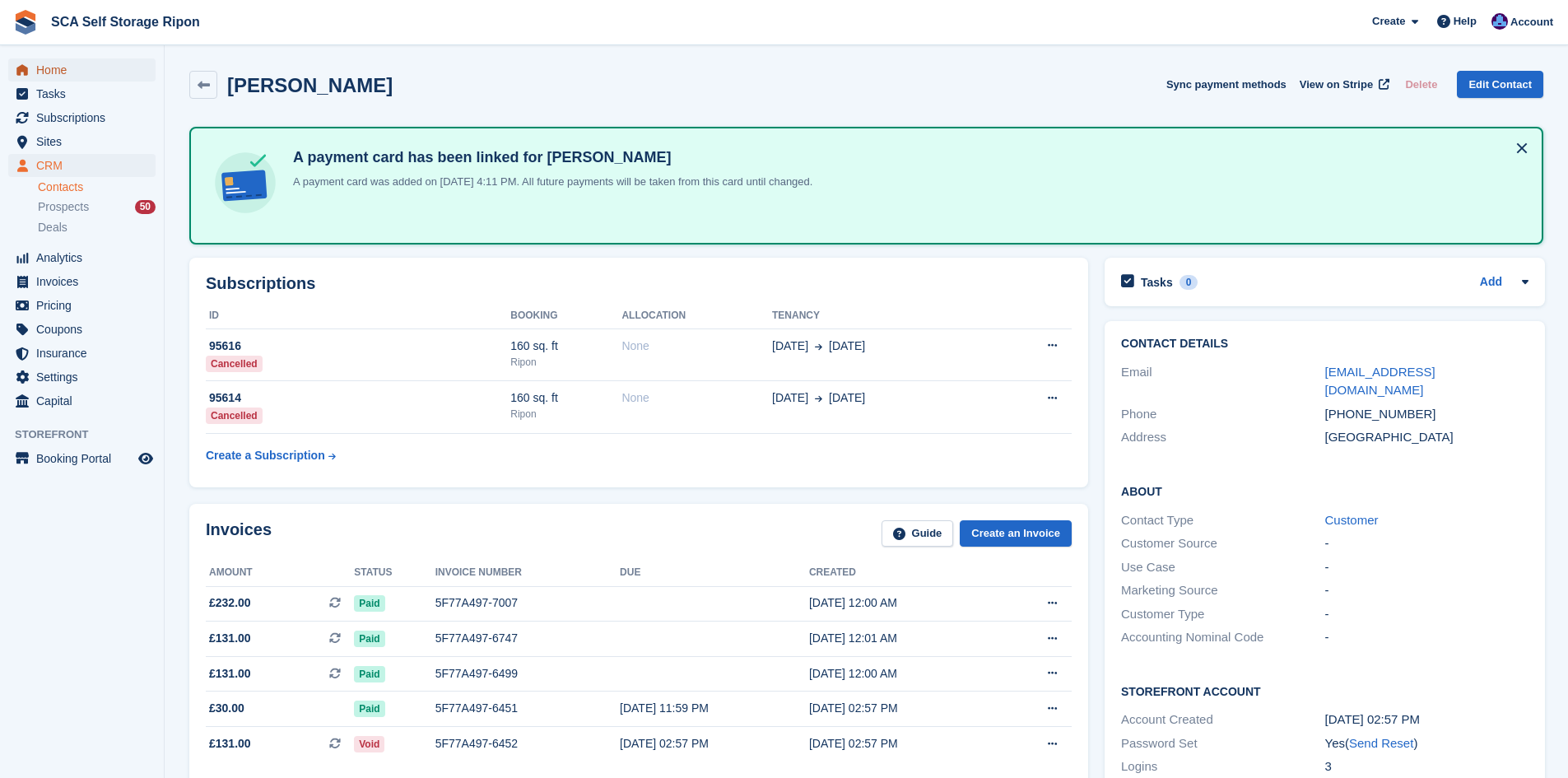
click at [90, 77] on span "Home" at bounding box center [85, 69] width 99 height 23
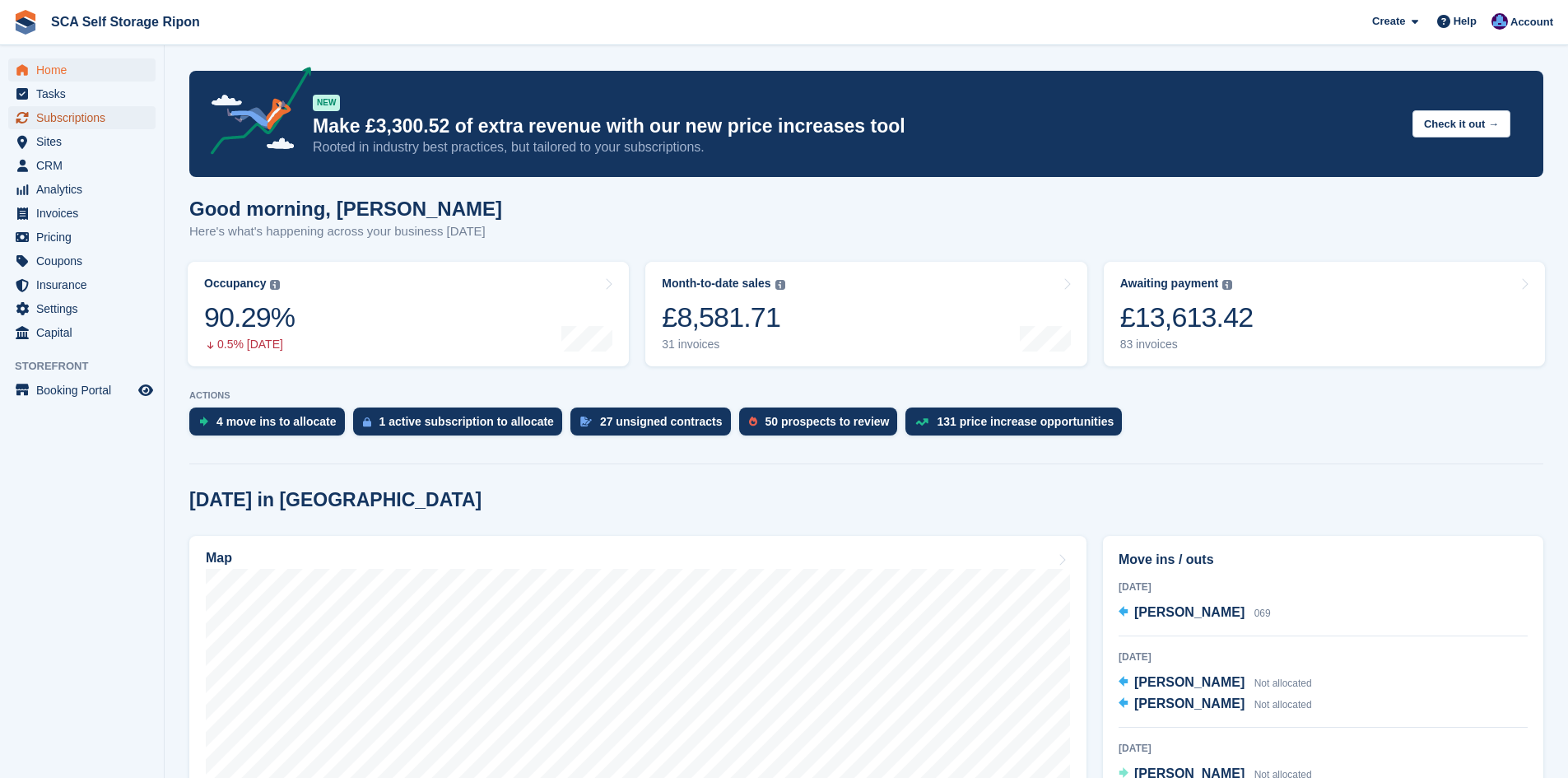
click at [88, 121] on span "Subscriptions" at bounding box center [85, 117] width 99 height 23
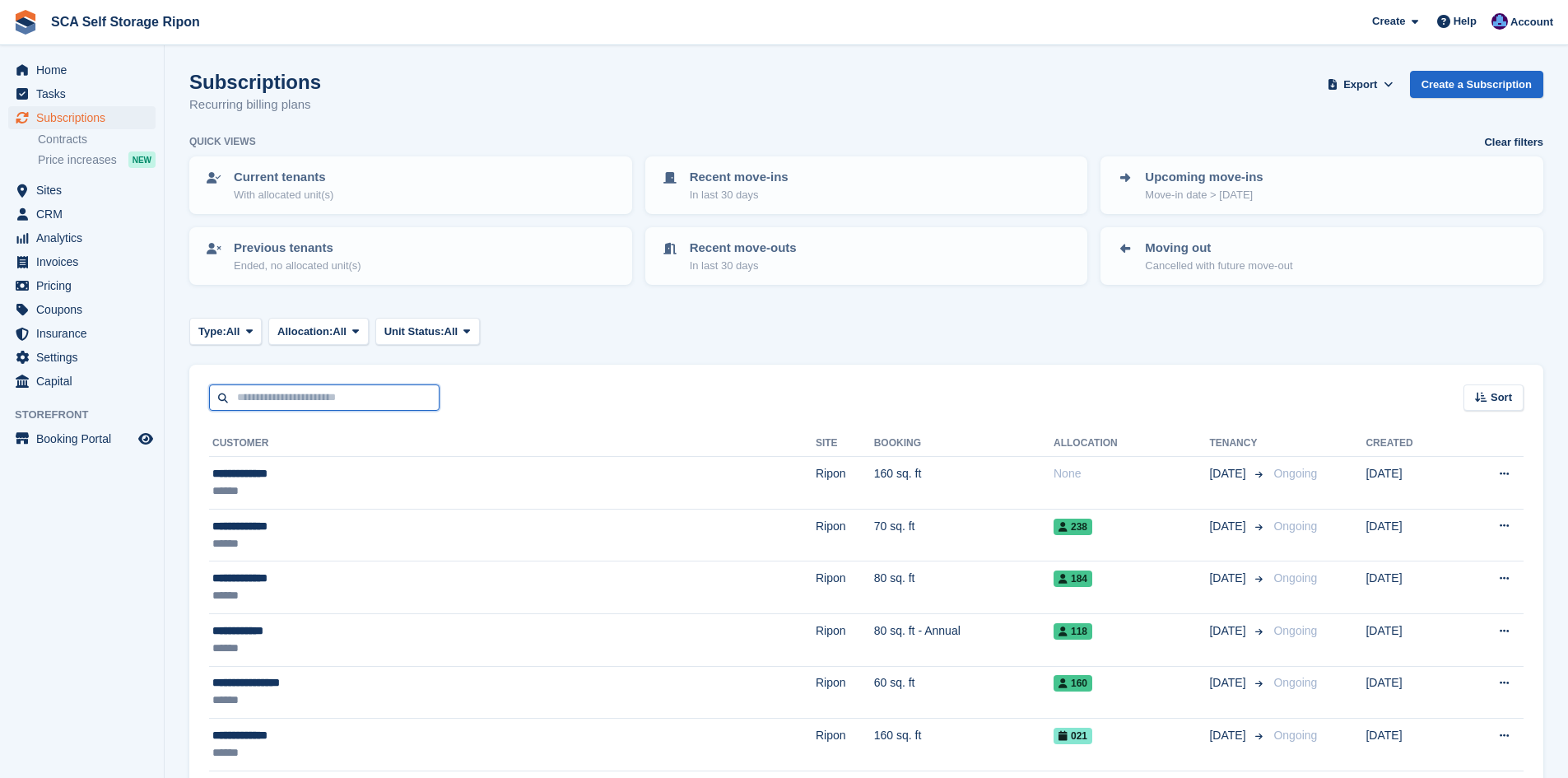
click at [349, 408] on input "text" at bounding box center [324, 398] width 230 height 27
type input "*********"
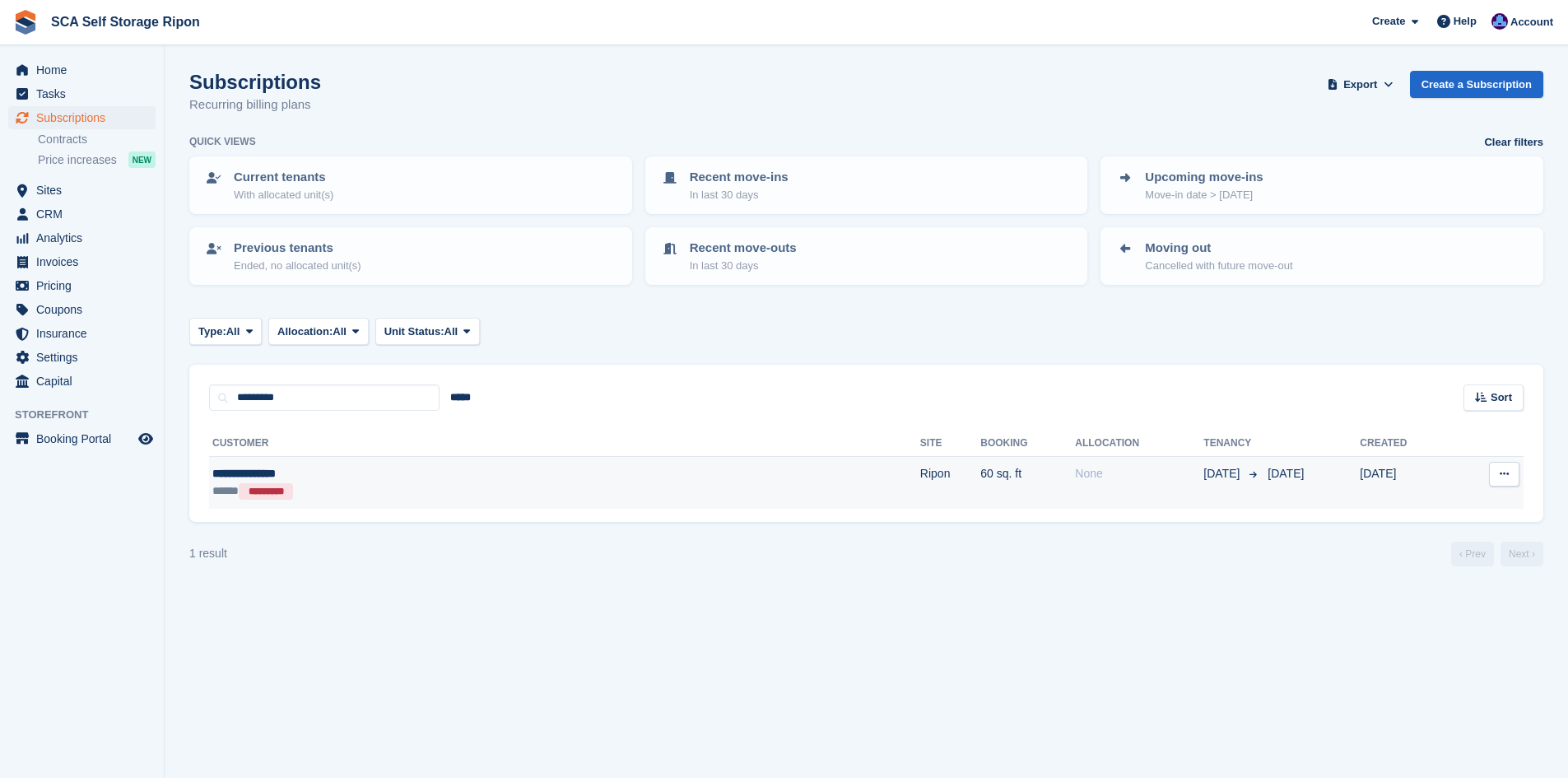
click at [478, 486] on div "***** *********" at bounding box center [388, 491] width 352 height 18
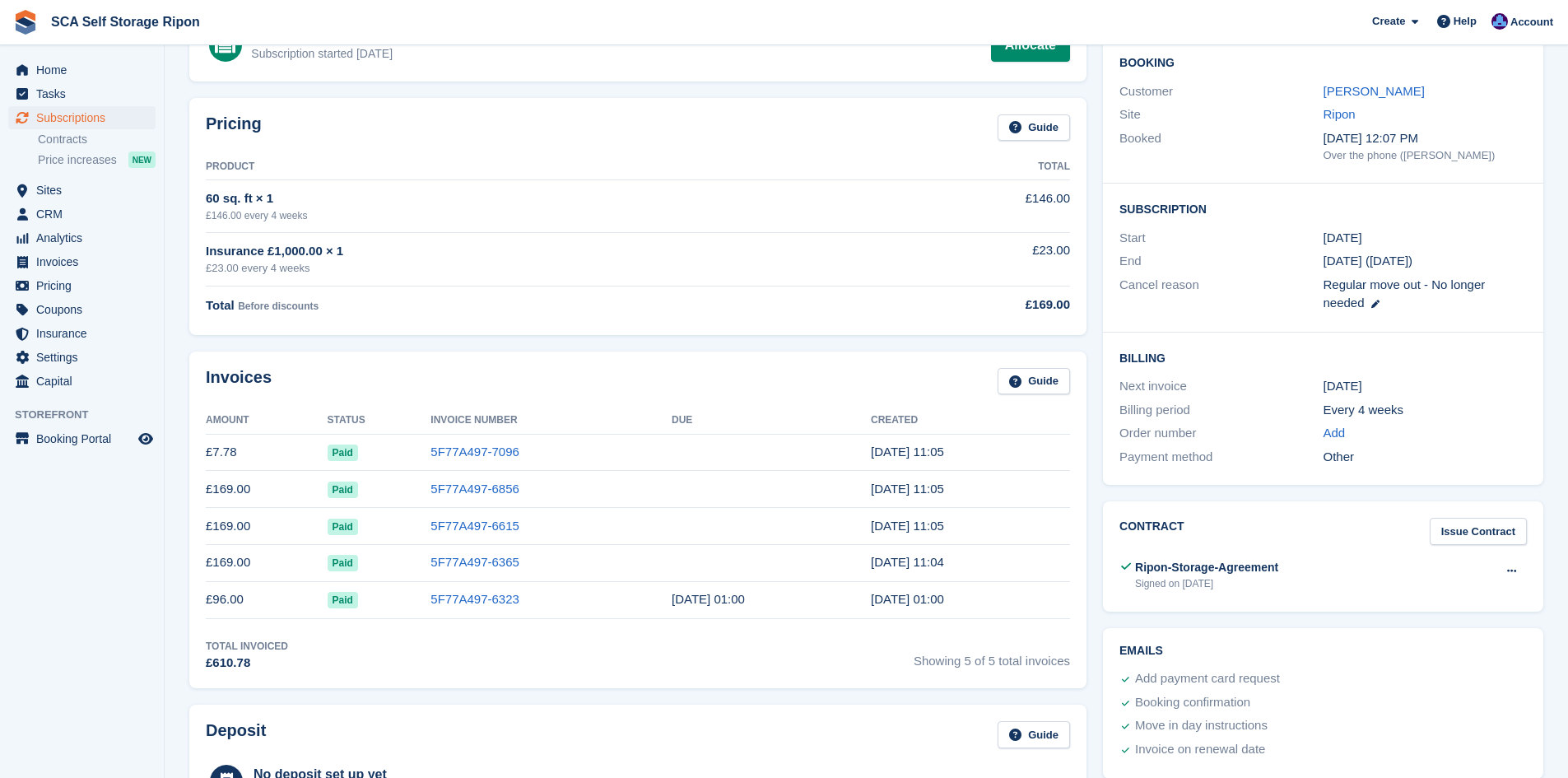
scroll to position [62, 0]
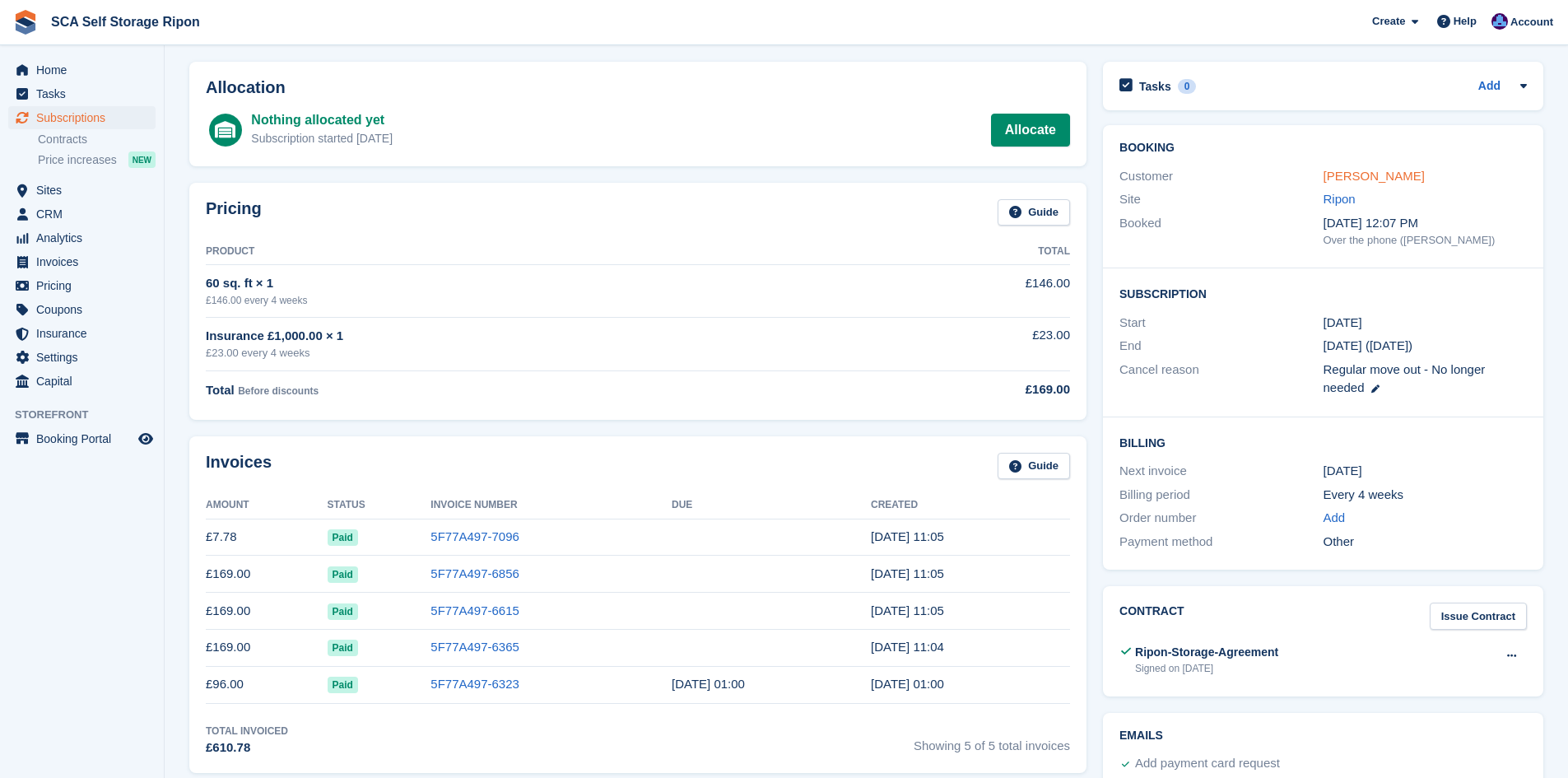
click at [1382, 175] on link "[PERSON_NAME]" at bounding box center [1374, 175] width 101 height 14
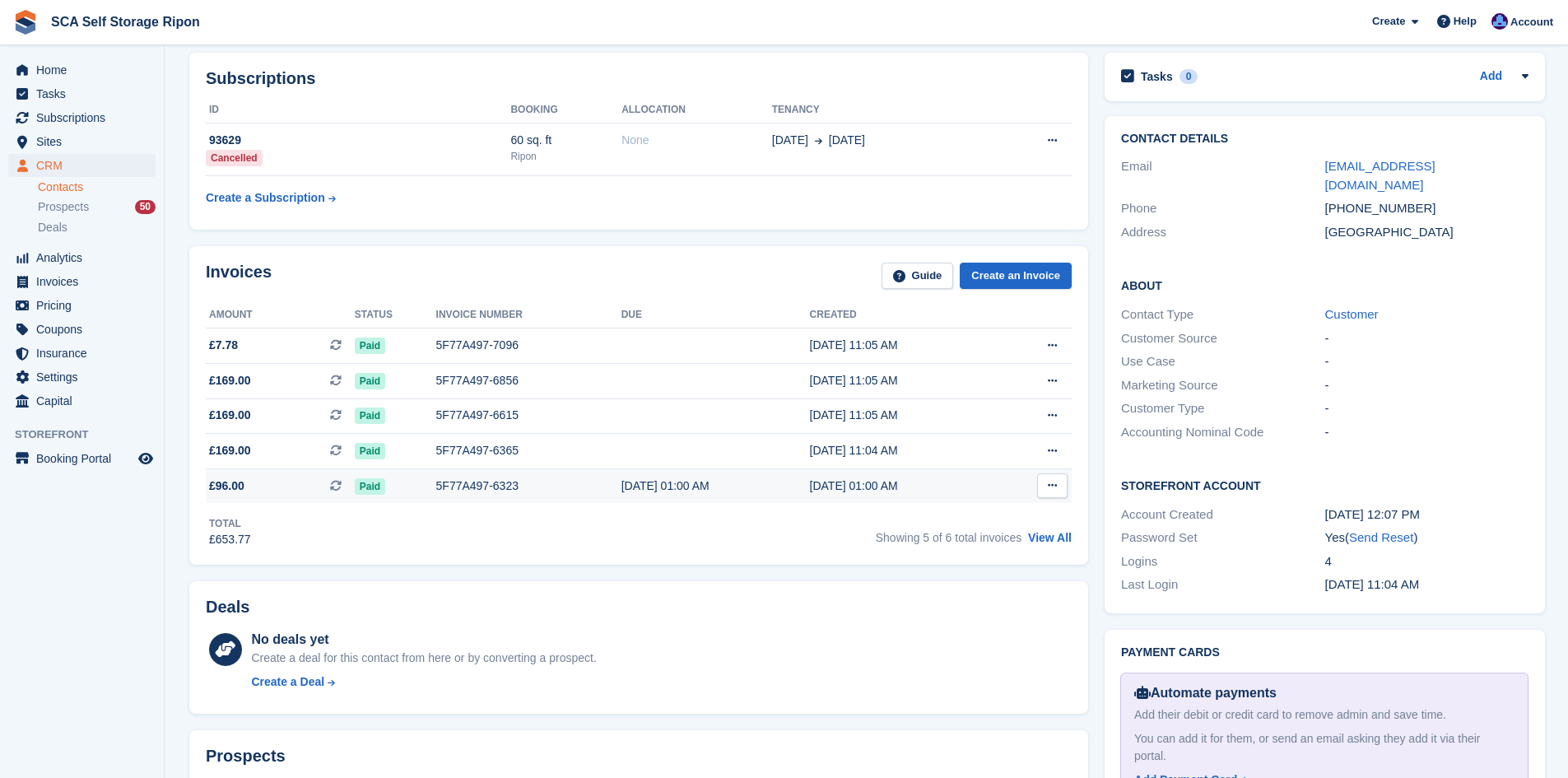
scroll to position [309, 0]
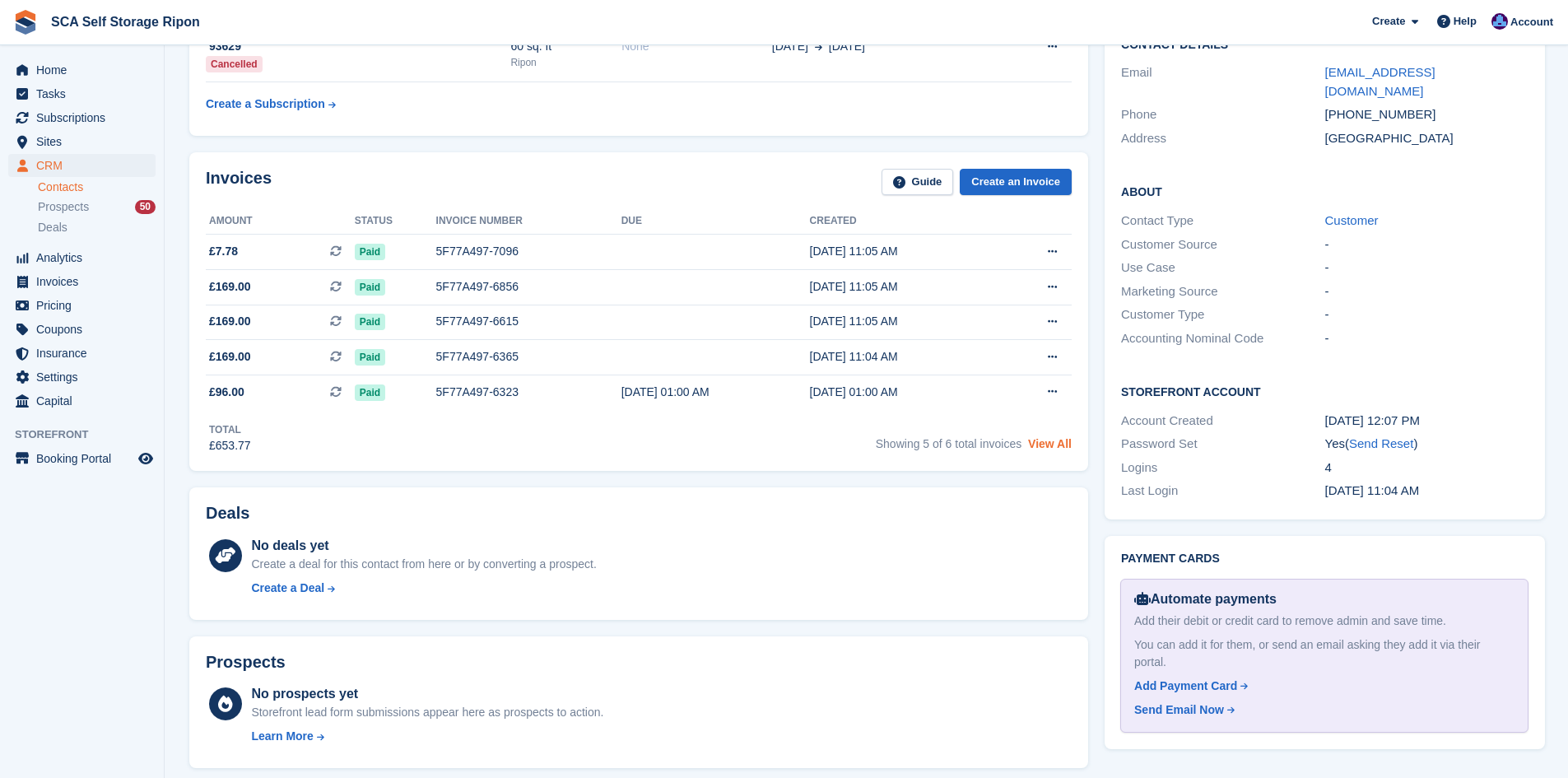
click at [1038, 439] on link "View All" at bounding box center [1050, 444] width 44 height 13
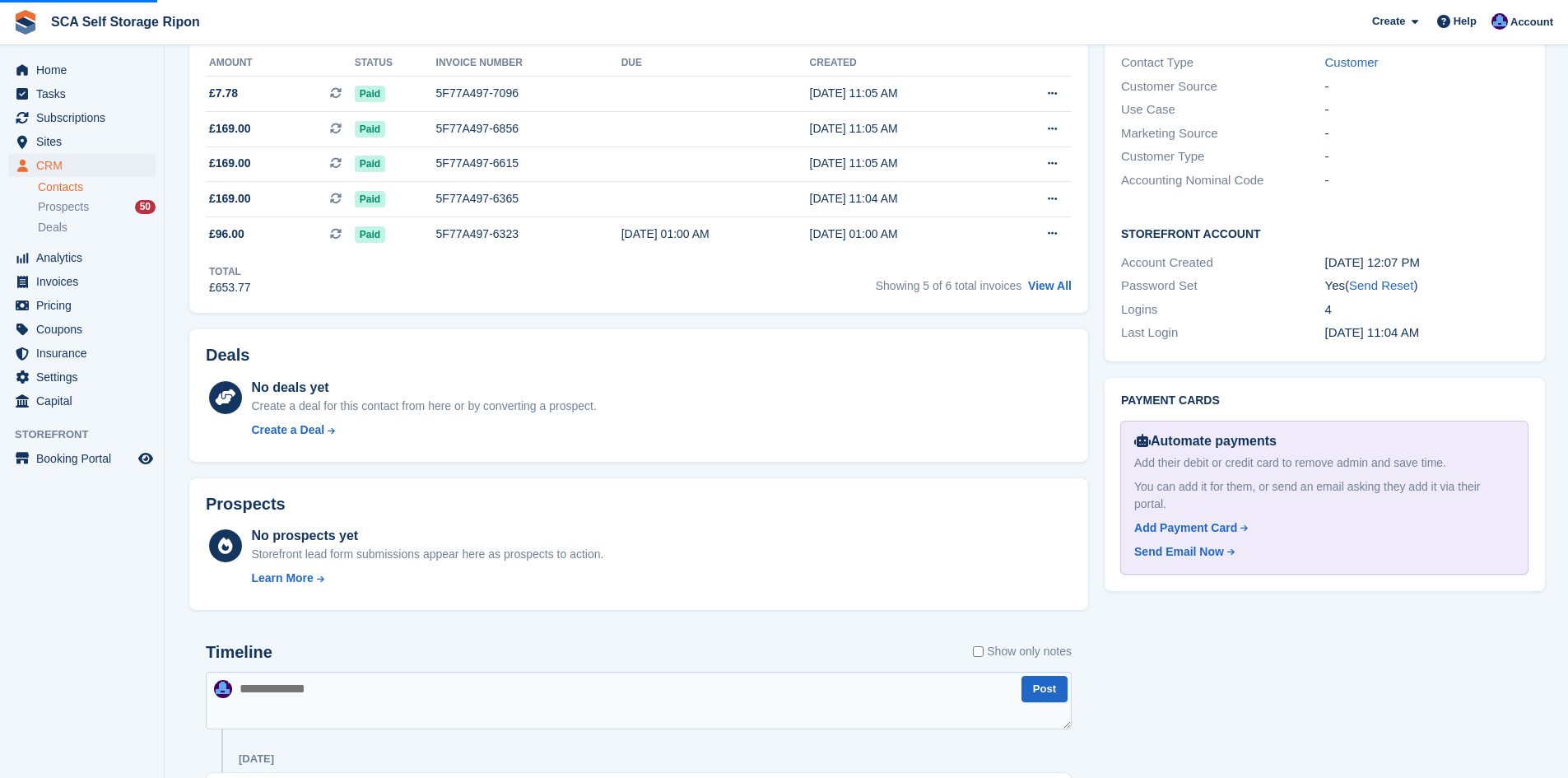
scroll to position [474, 0]
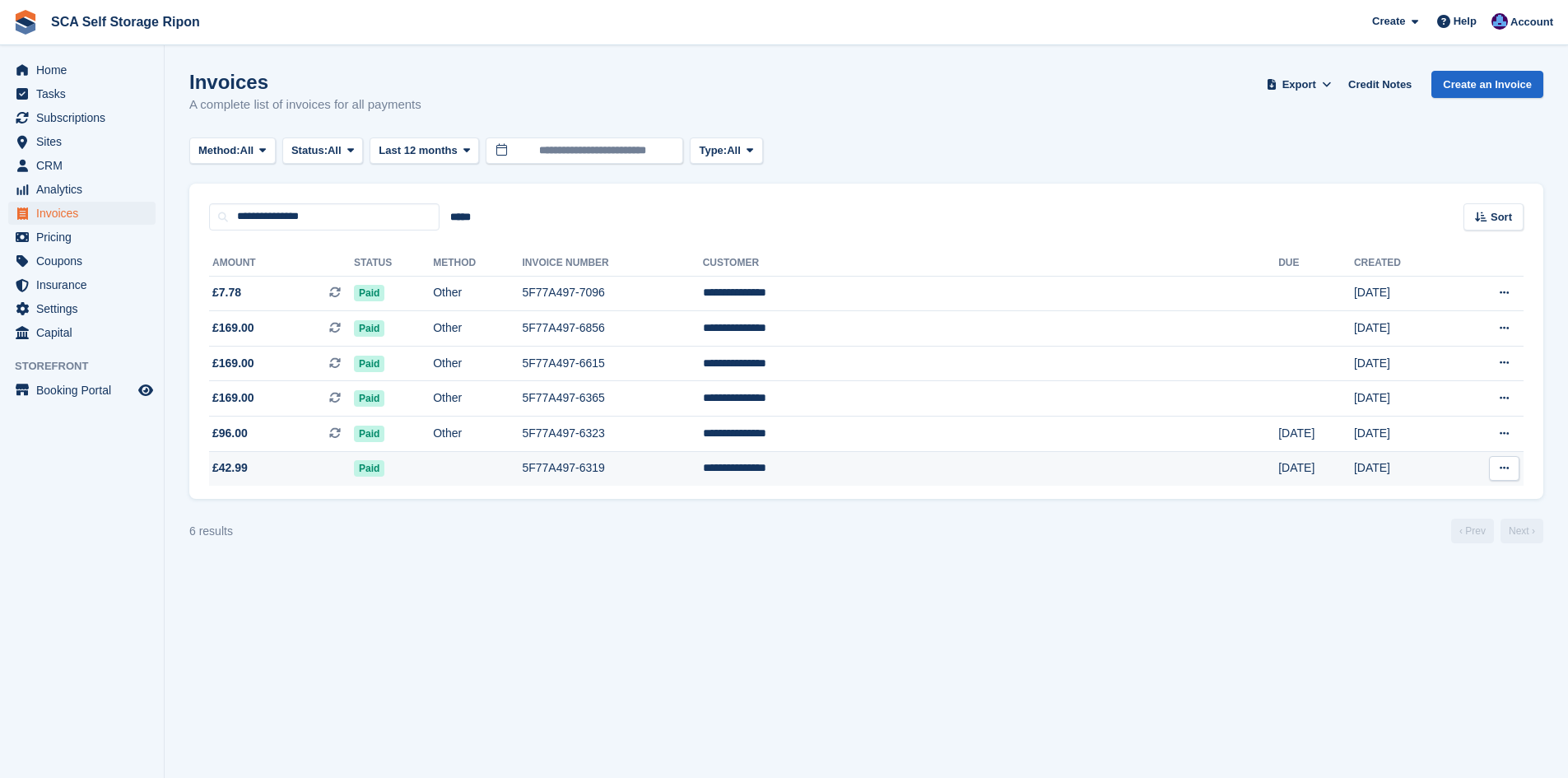
click at [522, 469] on td at bounding box center [477, 468] width 89 height 35
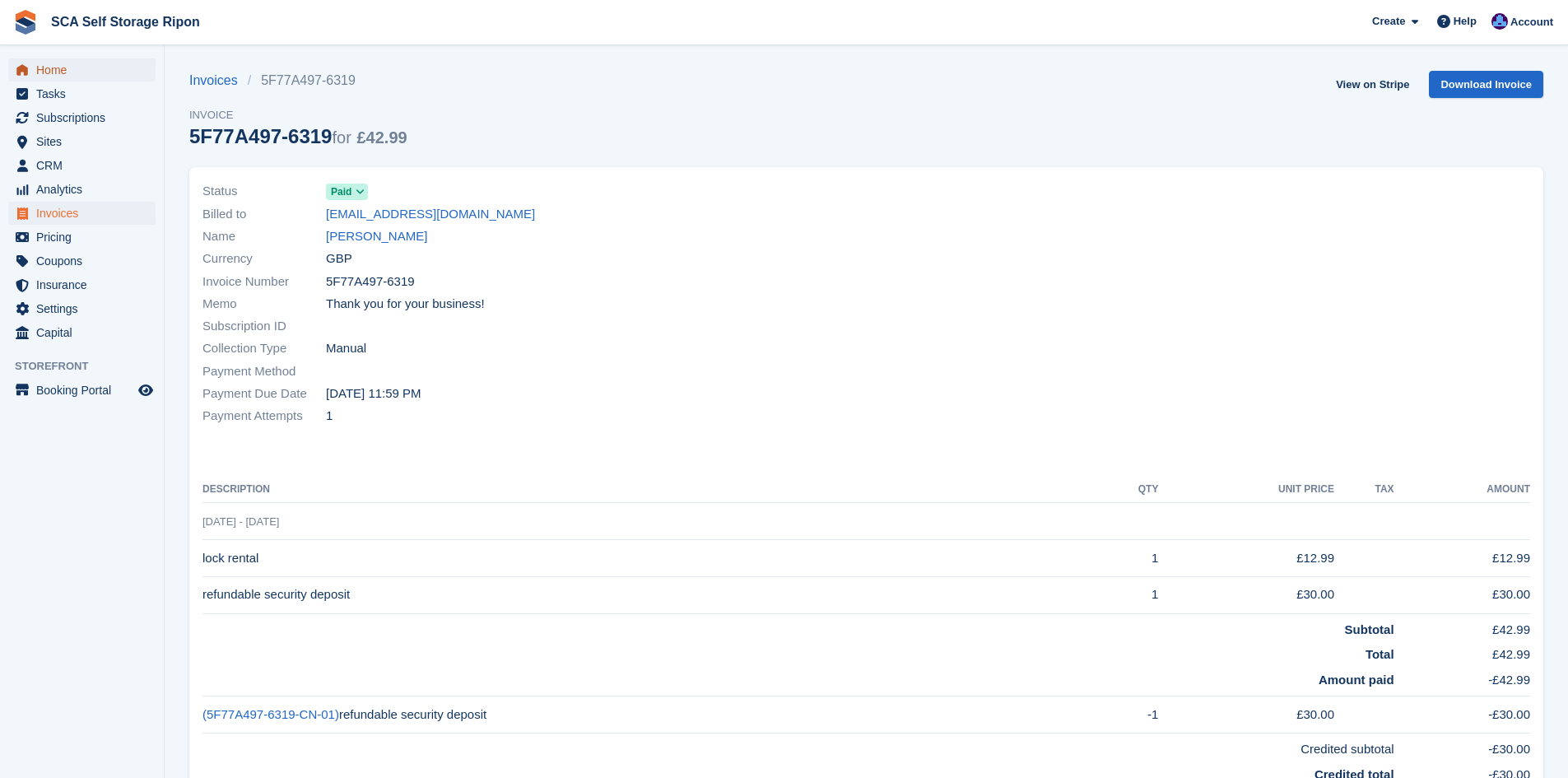
click at [70, 69] on span "Home" at bounding box center [85, 69] width 99 height 23
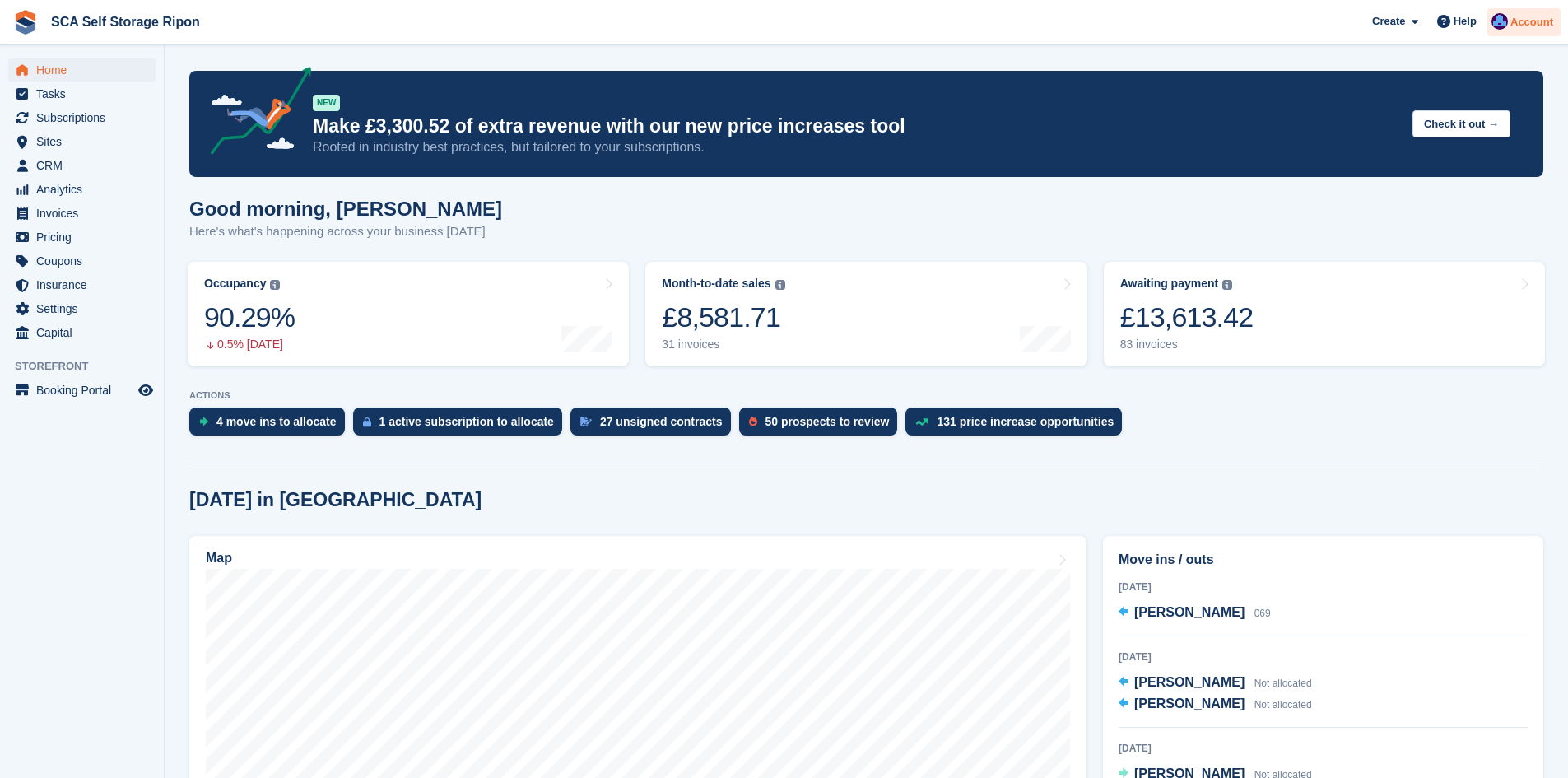
click at [1506, 25] on img at bounding box center [1501, 22] width 17 height 17
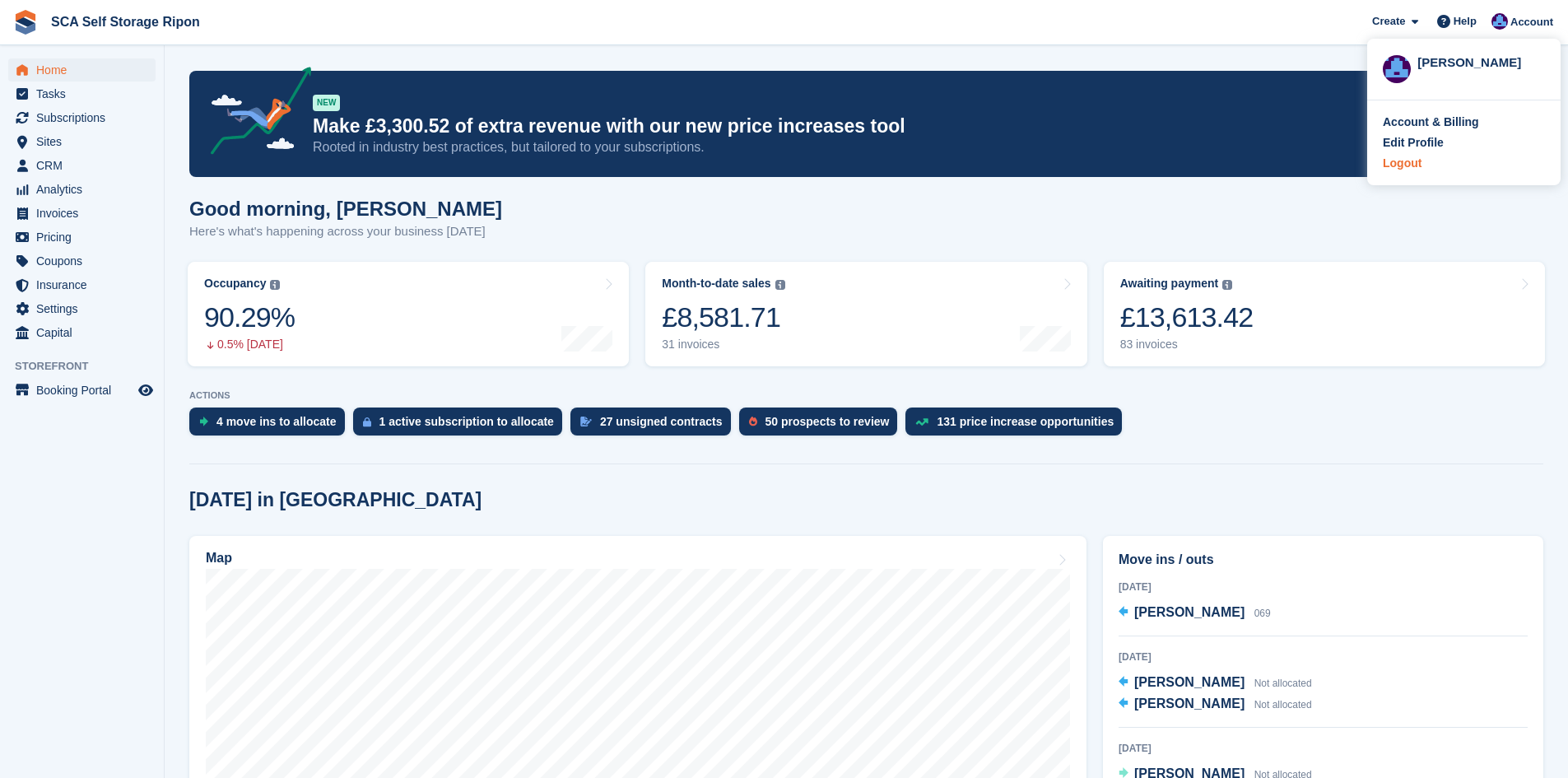
click at [1404, 162] on div "Logout" at bounding box center [1403, 164] width 39 height 18
